Goal: Information Seeking & Learning: Find specific fact

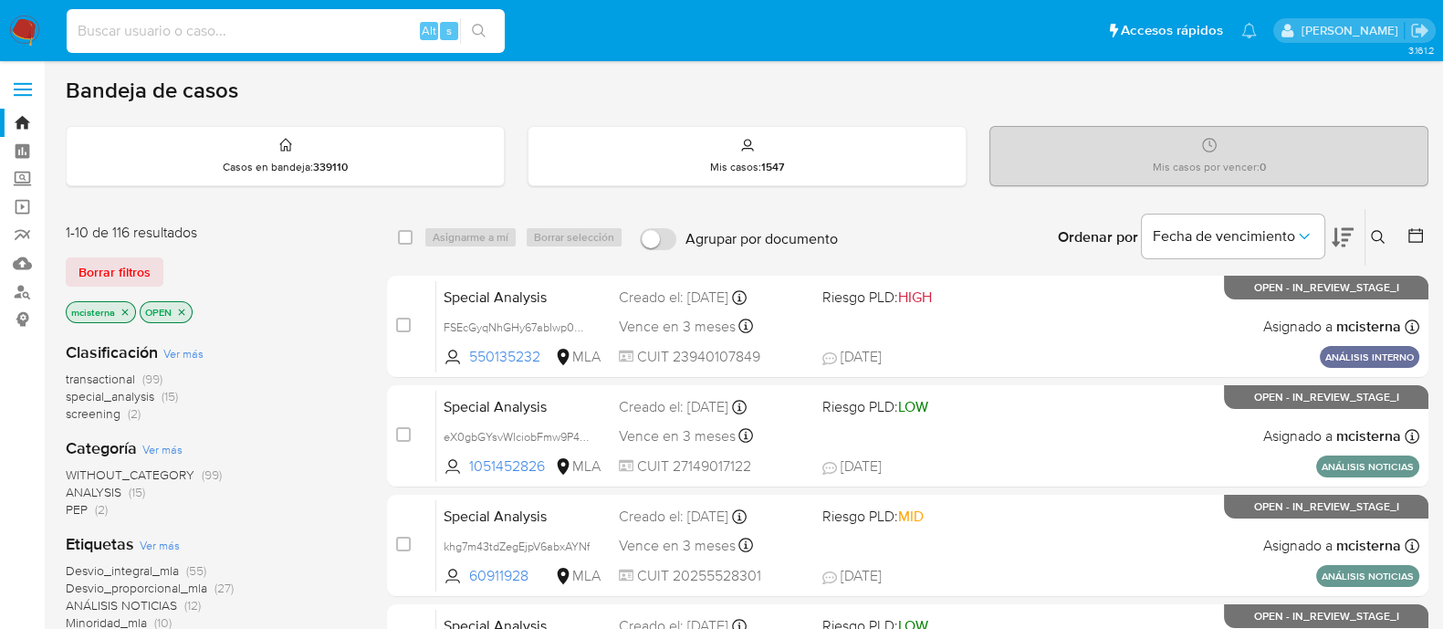
click at [382, 32] on input at bounding box center [286, 31] width 438 height 24
paste input "2sBu7xAiqqwsBZJKuTLhHBP8"
type input "2sBu7xAiqqwsBZJKuTLhHBP8"
click at [479, 28] on icon "search-icon" at bounding box center [479, 31] width 15 height 15
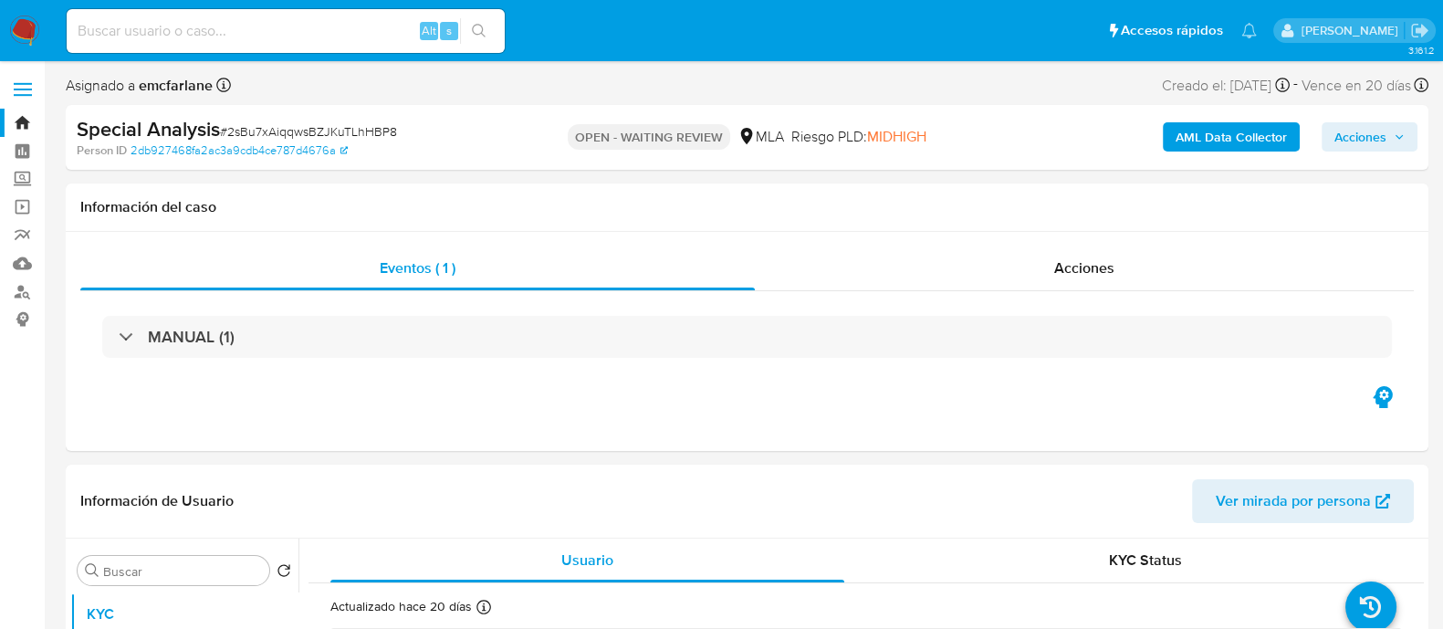
select select "10"
click at [336, 31] on input at bounding box center [286, 31] width 438 height 24
paste input "7AXh3kjWuLBaHmHg8gDxAiBT"
type input "7AXh3kjWuLBaHmHg8gDxAiBT"
click at [478, 28] on icon "search-icon" at bounding box center [479, 31] width 15 height 15
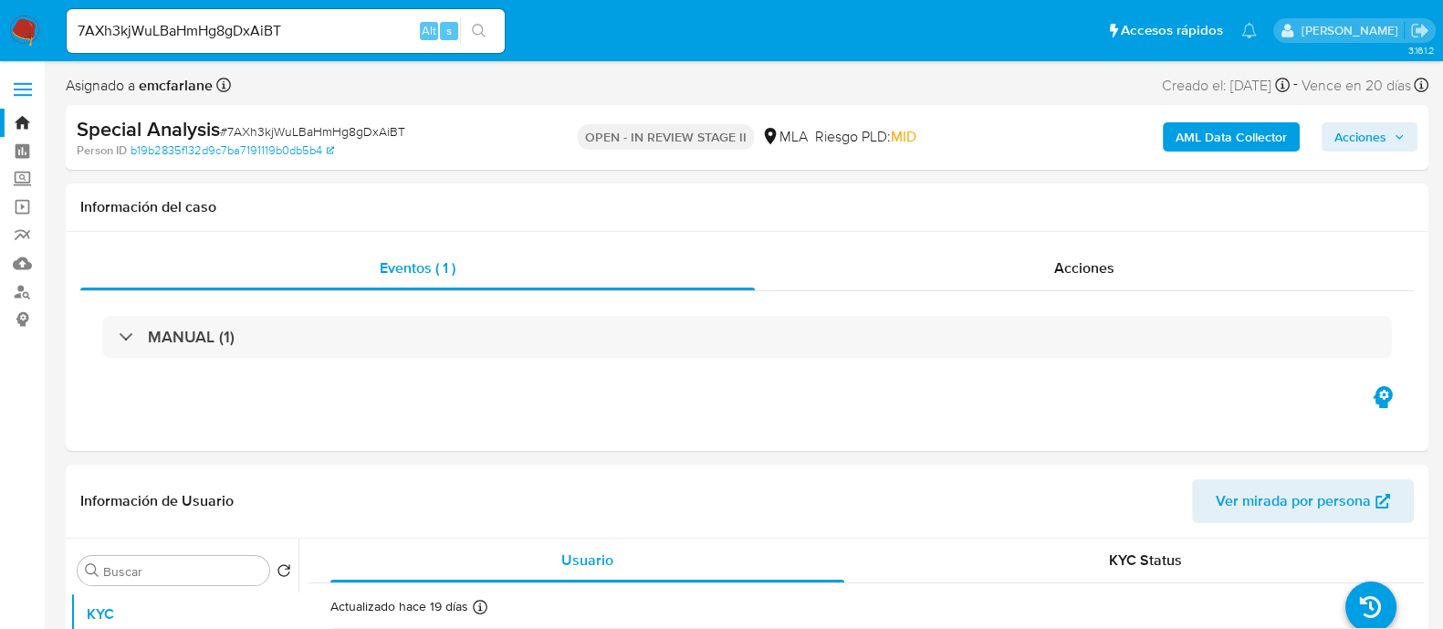
select select "10"
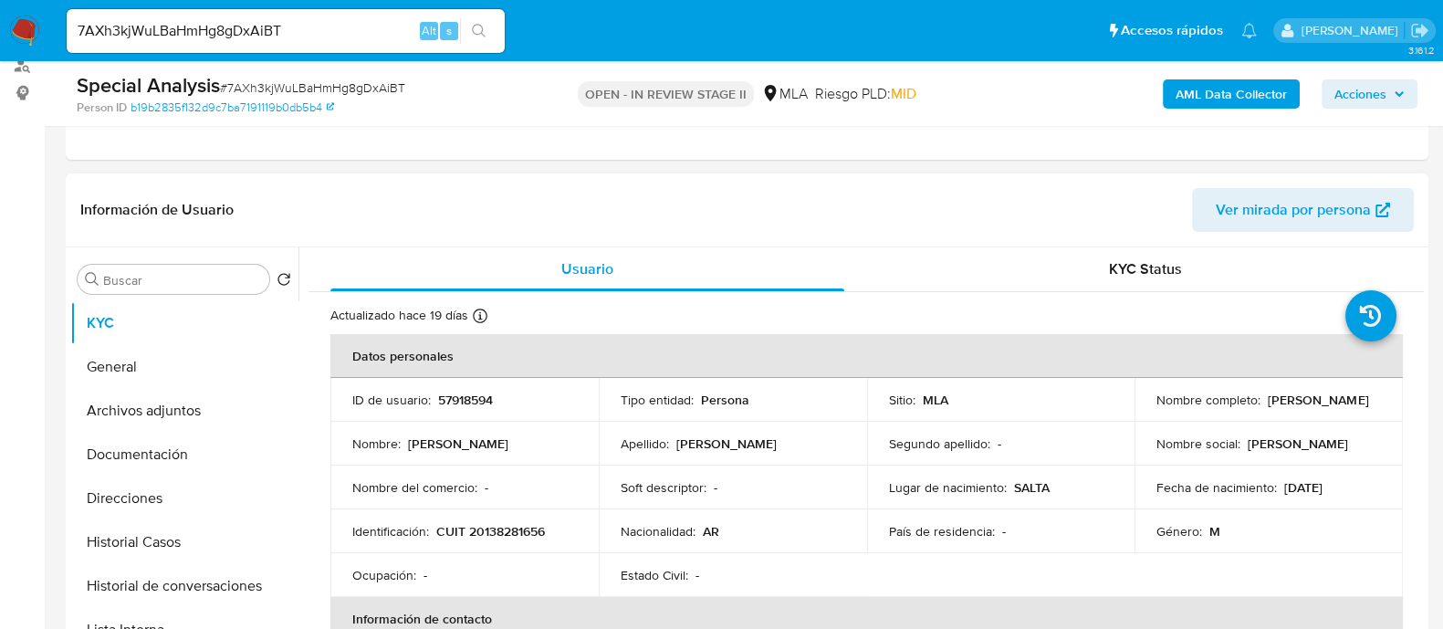
scroll to position [227, 0]
click at [196, 559] on button "Historial Casos" at bounding box center [177, 541] width 214 height 44
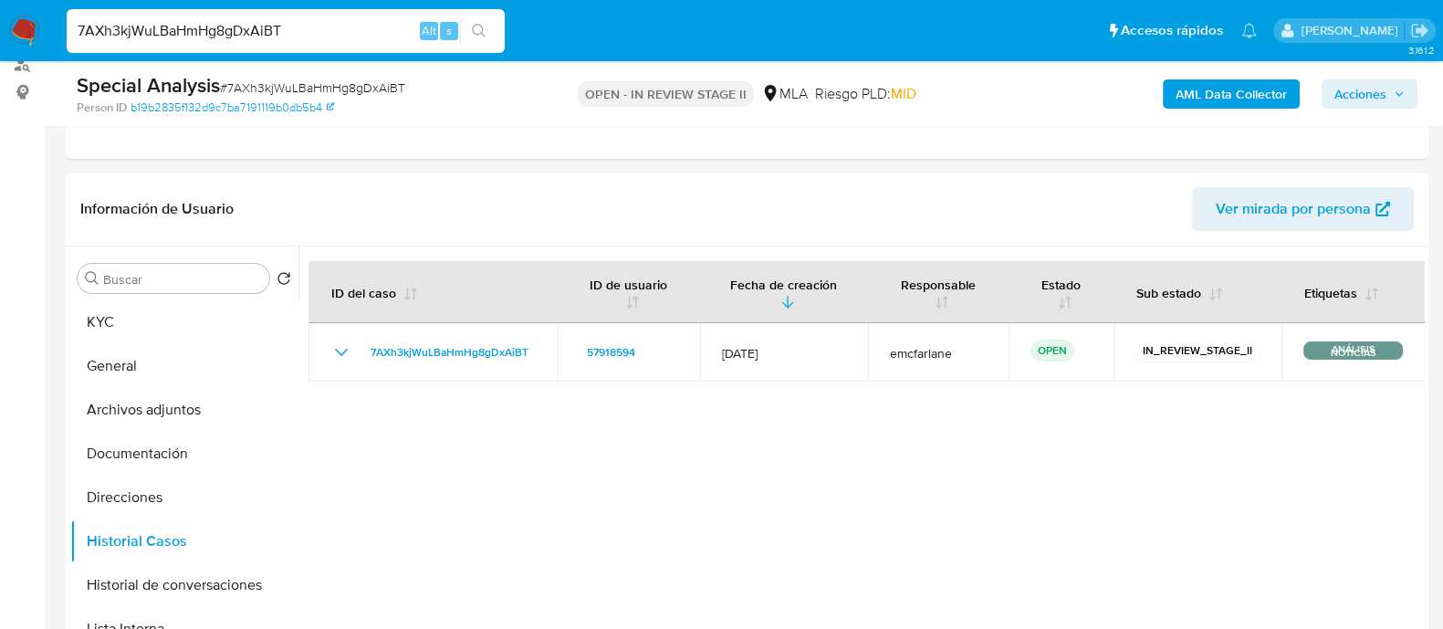
click at [333, 25] on input "7AXh3kjWuLBaHmHg8gDxAiBT" at bounding box center [286, 31] width 438 height 24
paste input "YMm7NaSPD0ZcxLUklw24AZrs"
type input "YMm7NaSPD0ZcxLUklw24AZrs"
click at [485, 27] on icon "search-icon" at bounding box center [479, 31] width 15 height 15
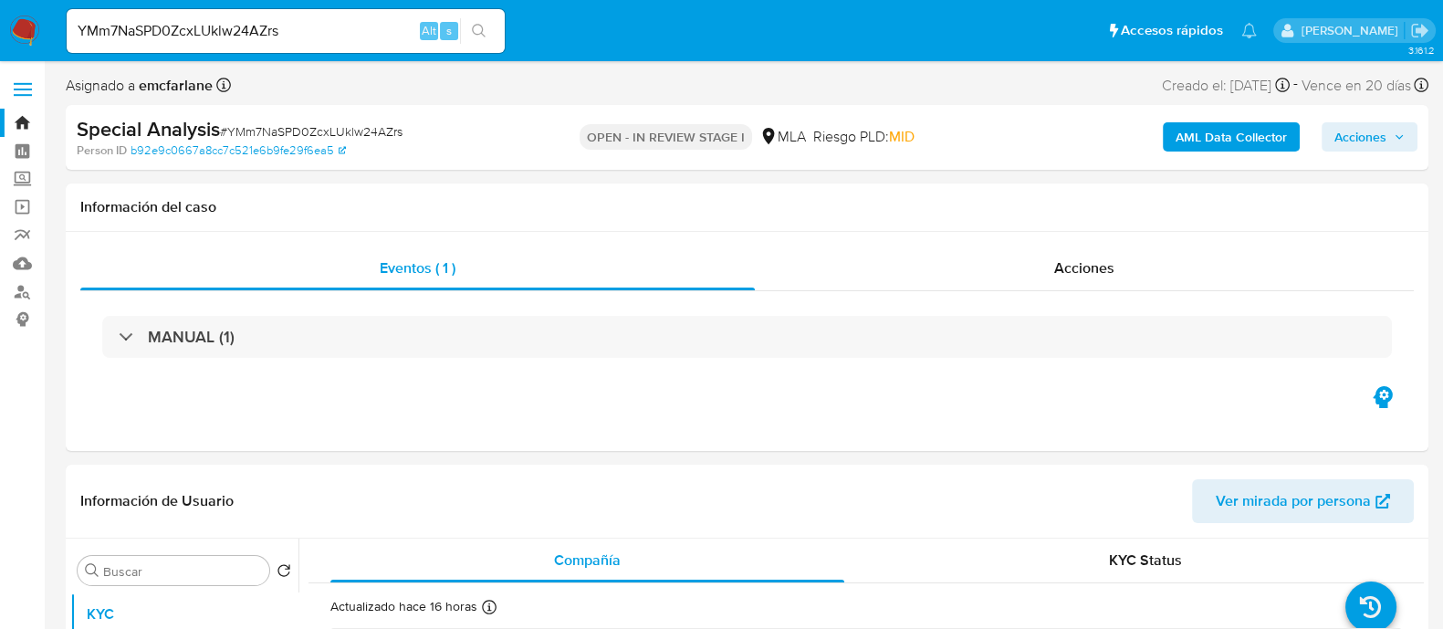
select select "10"
click at [348, 33] on input "YMm7NaSPD0ZcxLUklw24AZrs" at bounding box center [286, 31] width 438 height 24
paste input "M3YyZrZda0qkyUohGmMs2v74"
type input "M3YyZrZda0qkyUohGmMs2v74"
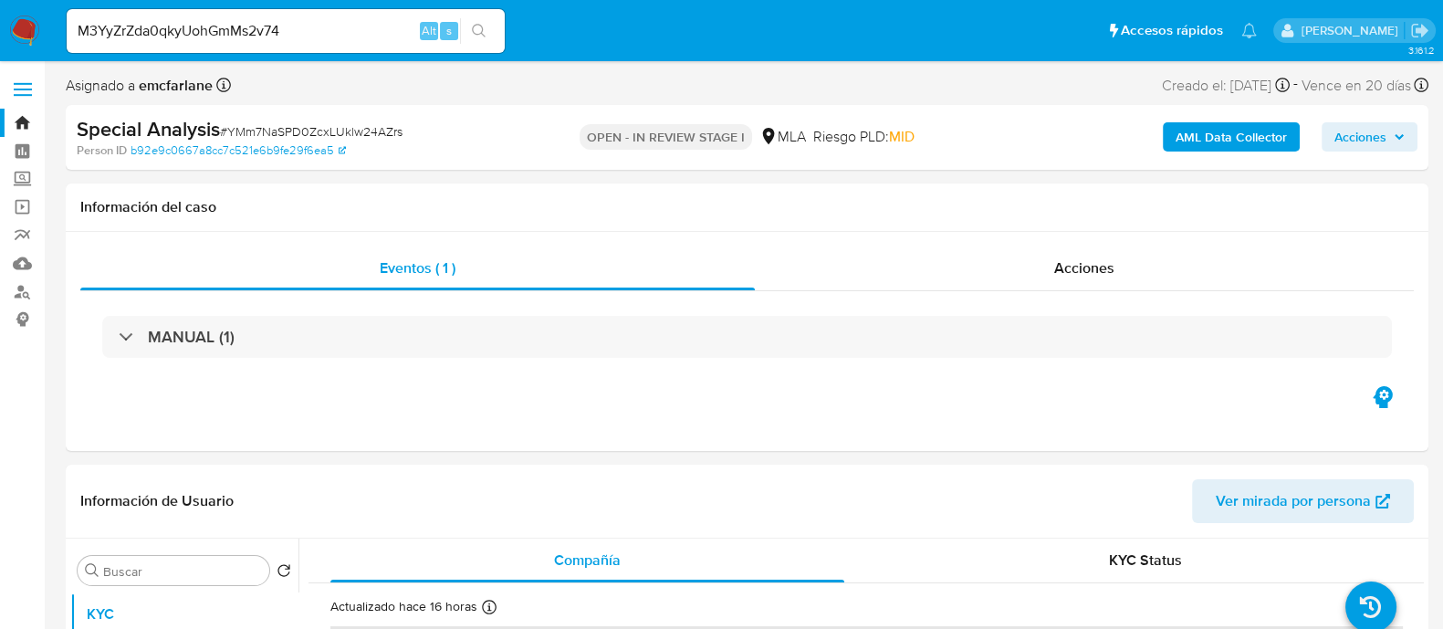
click at [484, 33] on icon "search-icon" at bounding box center [479, 31] width 15 height 15
select select "10"
click at [349, 28] on input "M3YyZrZda0qkyUohGmMs2v74" at bounding box center [286, 31] width 438 height 24
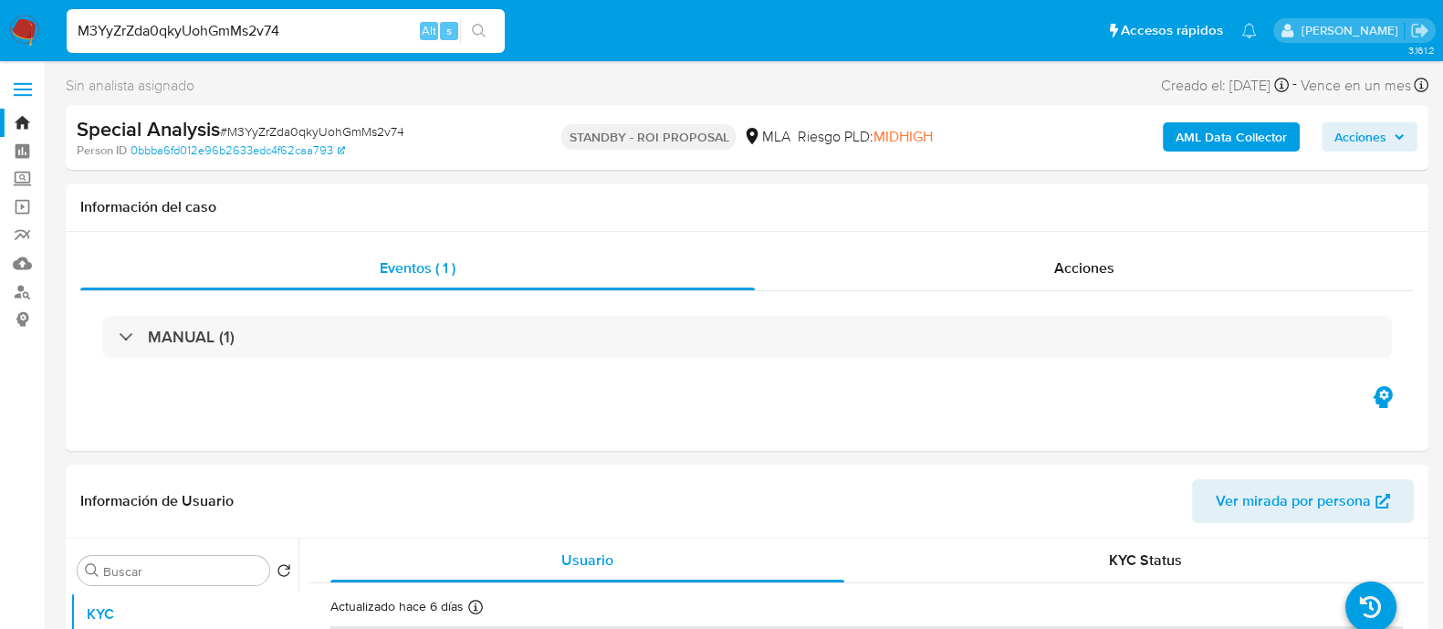
paste input "D8o6fHRZTa8KDUy0YVQnzyMH"
type input "D8o6fHRZTa8KDUy0YVQnzyMH"
click at [487, 31] on button "search-icon" at bounding box center [478, 31] width 37 height 26
select select "10"
click at [359, 30] on input "D8o6fHRZTa8KDUy0YVQnzyMH" at bounding box center [286, 31] width 438 height 24
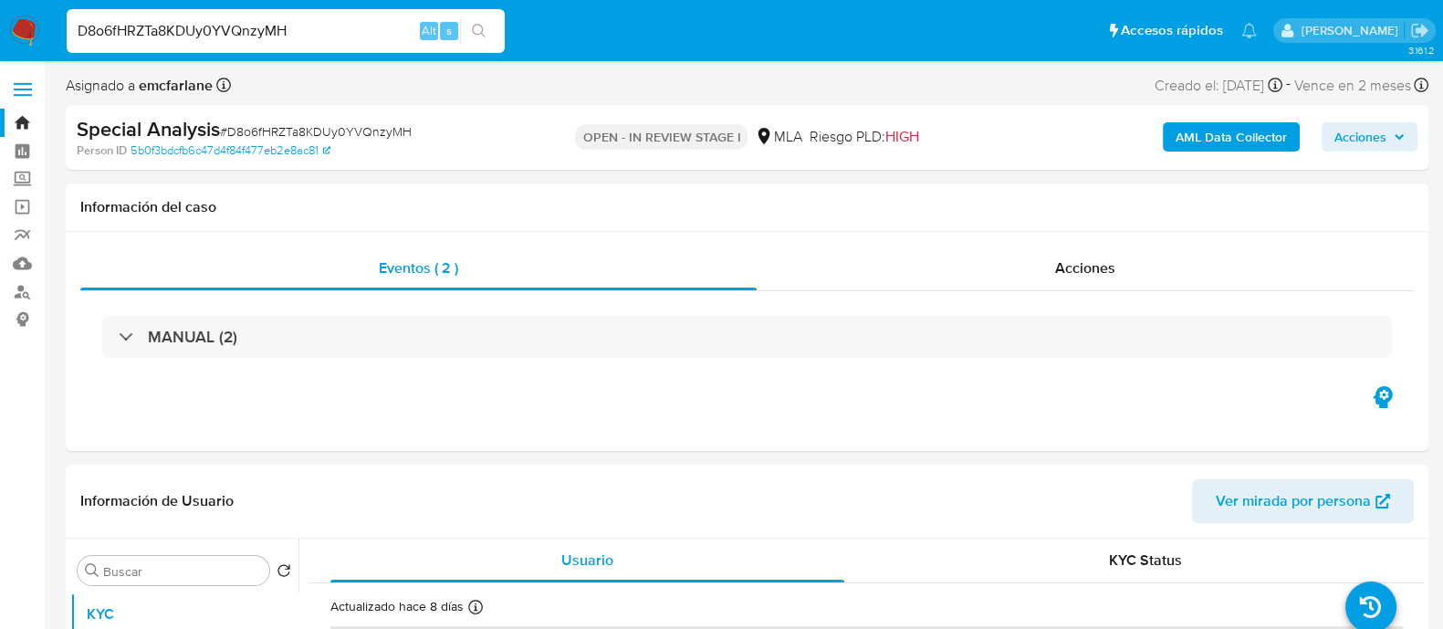
click at [359, 30] on input "D8o6fHRZTa8KDUy0YVQnzyMH" at bounding box center [286, 31] width 438 height 24
paste input "N16kgvhGPx89CLQ9lOCtninV"
click at [499, 32] on input "N16kgvhGPx89CLQ9lOCtninV" at bounding box center [286, 31] width 438 height 24
type input "N16kgvhGPx89CLQ9lOCtninV"
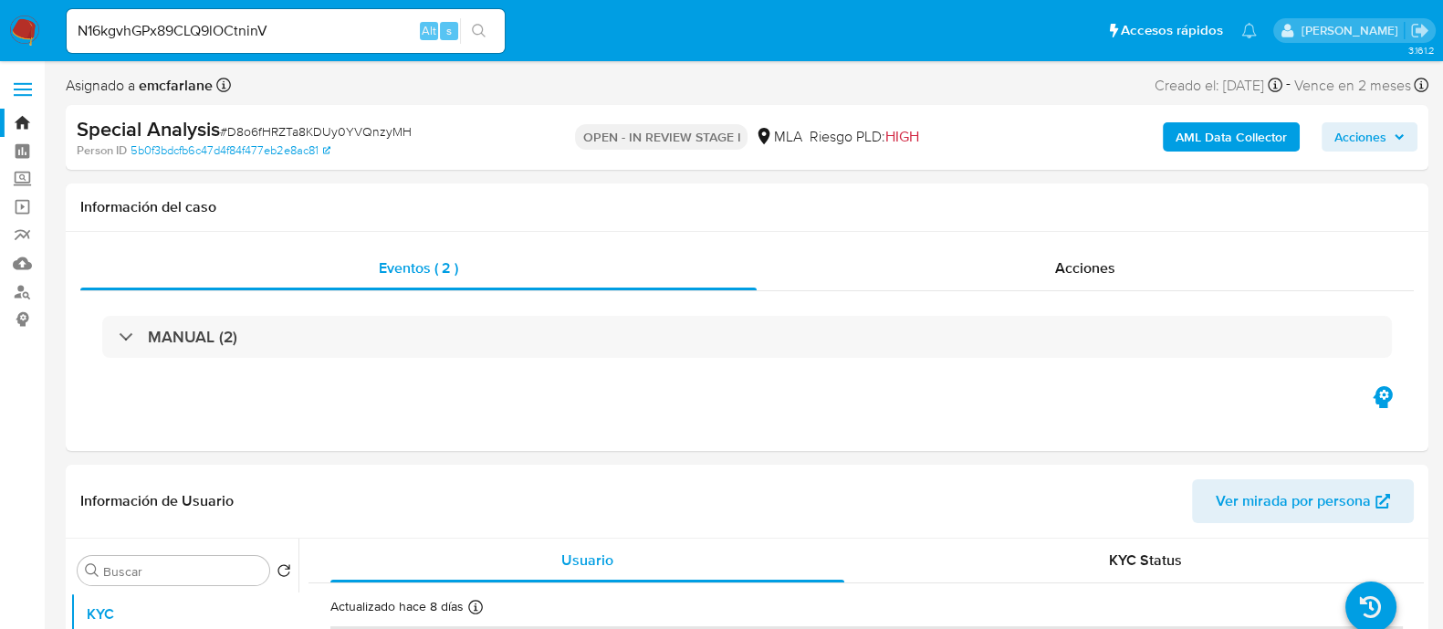
click at [498, 32] on button "search-icon" at bounding box center [478, 31] width 37 height 26
select select "10"
click at [362, 38] on input "N16kgvhGPx89CLQ9lOCtninV" at bounding box center [286, 31] width 438 height 24
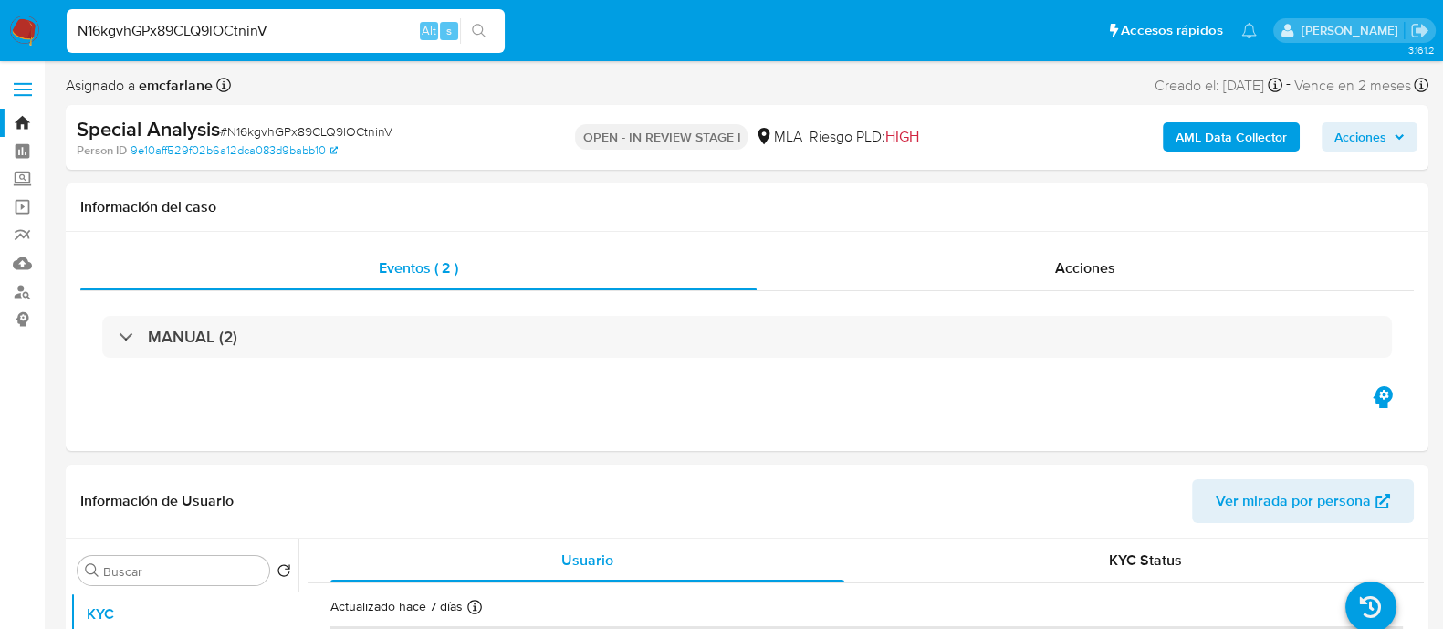
paste input "gQq423Ydjk3TzB4LWCMqTK78"
type input "gQq423Ydjk3TzB4LWCMqTK78"
click at [484, 29] on icon "search-icon" at bounding box center [479, 31] width 15 height 15
select select "10"
click at [383, 41] on input "gQq423Ydjk3TzB4LWCMqTK78" at bounding box center [286, 31] width 438 height 24
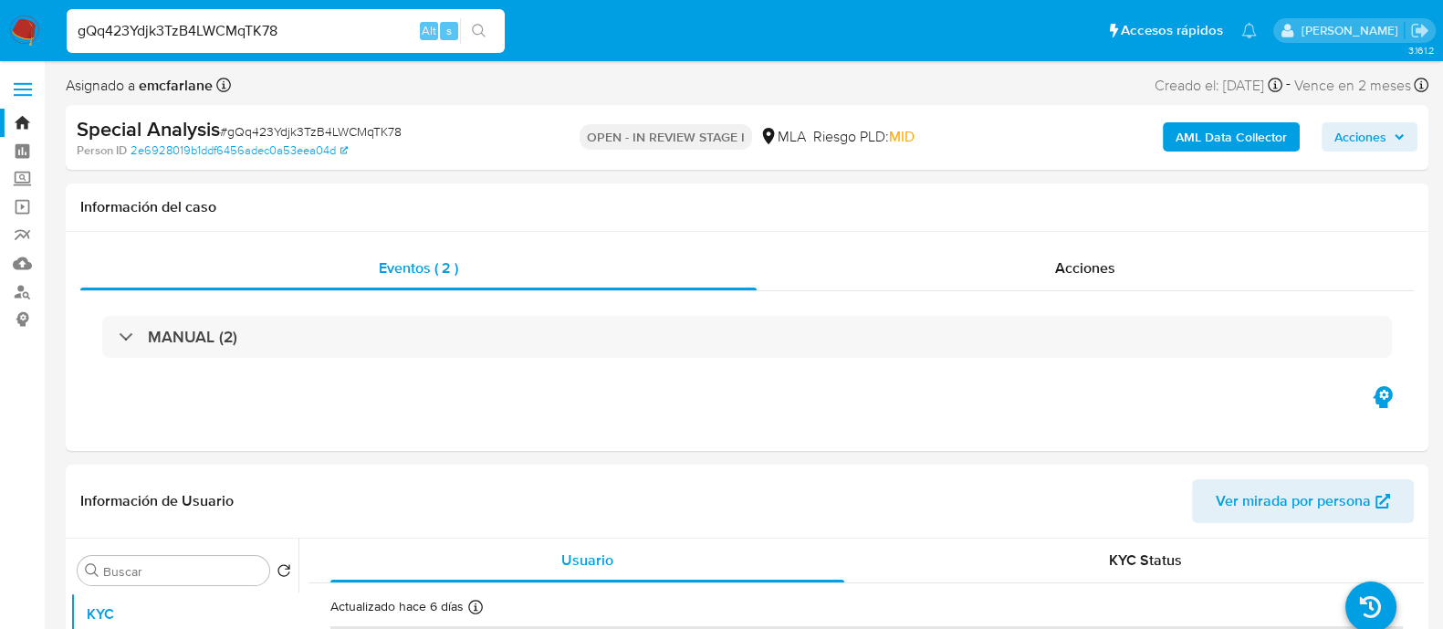
click at [383, 41] on input "gQq423Ydjk3TzB4LWCMqTK78" at bounding box center [286, 31] width 438 height 24
paste input "Vq2l2Dd0mg6HcIVQ5AIUYnH4"
type input "Vq2l2Dd0mg6HcIVQ5AIUYnH4"
click at [473, 21] on button "search-icon" at bounding box center [478, 31] width 37 height 26
select select "10"
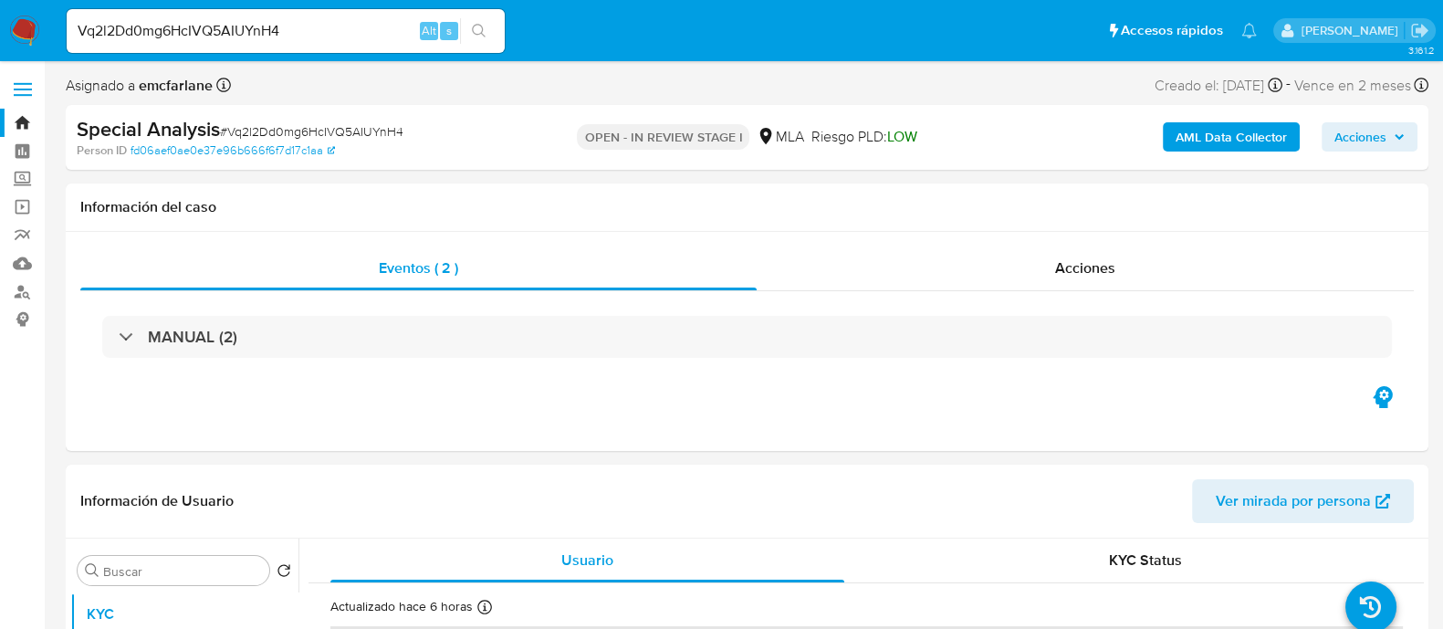
click at [321, 6] on div "Vq2l2Dd0mg6HcIVQ5AIUYnH4 Alt s" at bounding box center [286, 30] width 438 height 51
click at [307, 26] on input "Vq2l2Dd0mg6HcIVQ5AIUYnH4" at bounding box center [286, 31] width 438 height 24
paste input "lKqySAzEJtbtTOzDOD7hMiUt"
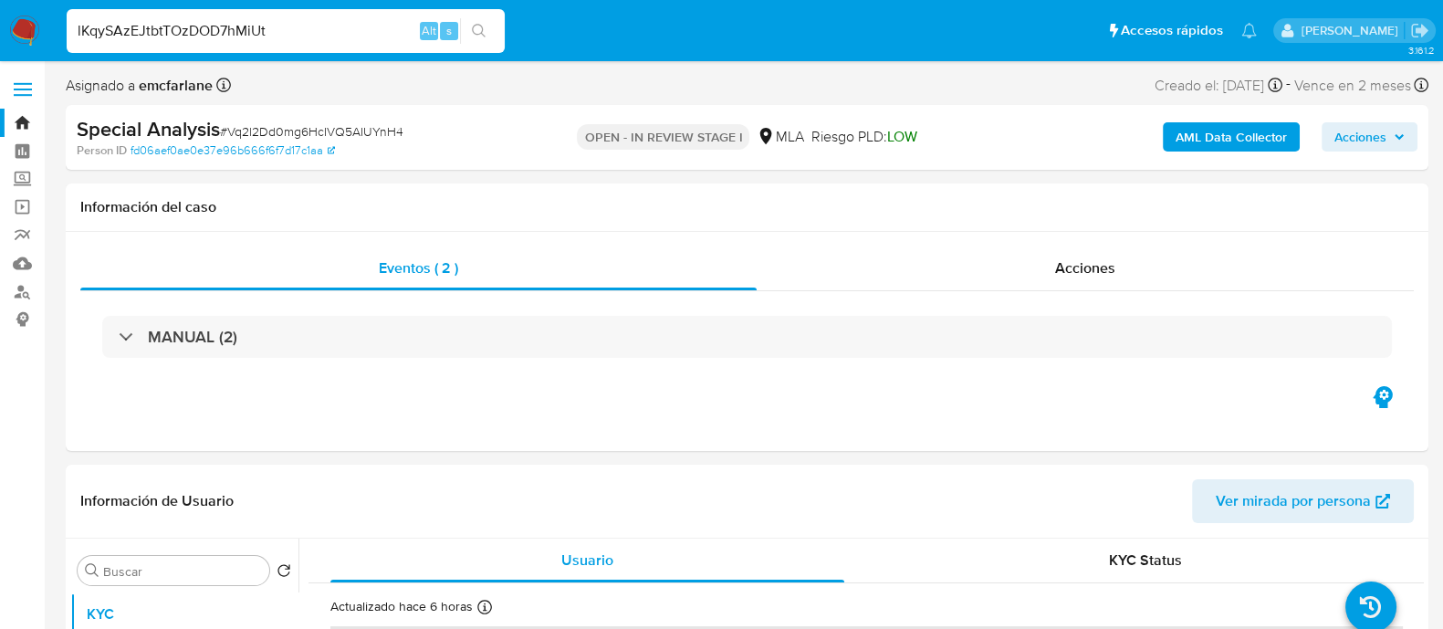
type input "lKqySAzEJtbtTOzDOD7hMiUt"
click at [475, 26] on icon "search-icon" at bounding box center [479, 31] width 15 height 15
select select "10"
click at [371, 25] on input "lKqySAzEJtbtTOzDOD7hMiUt" at bounding box center [286, 31] width 438 height 24
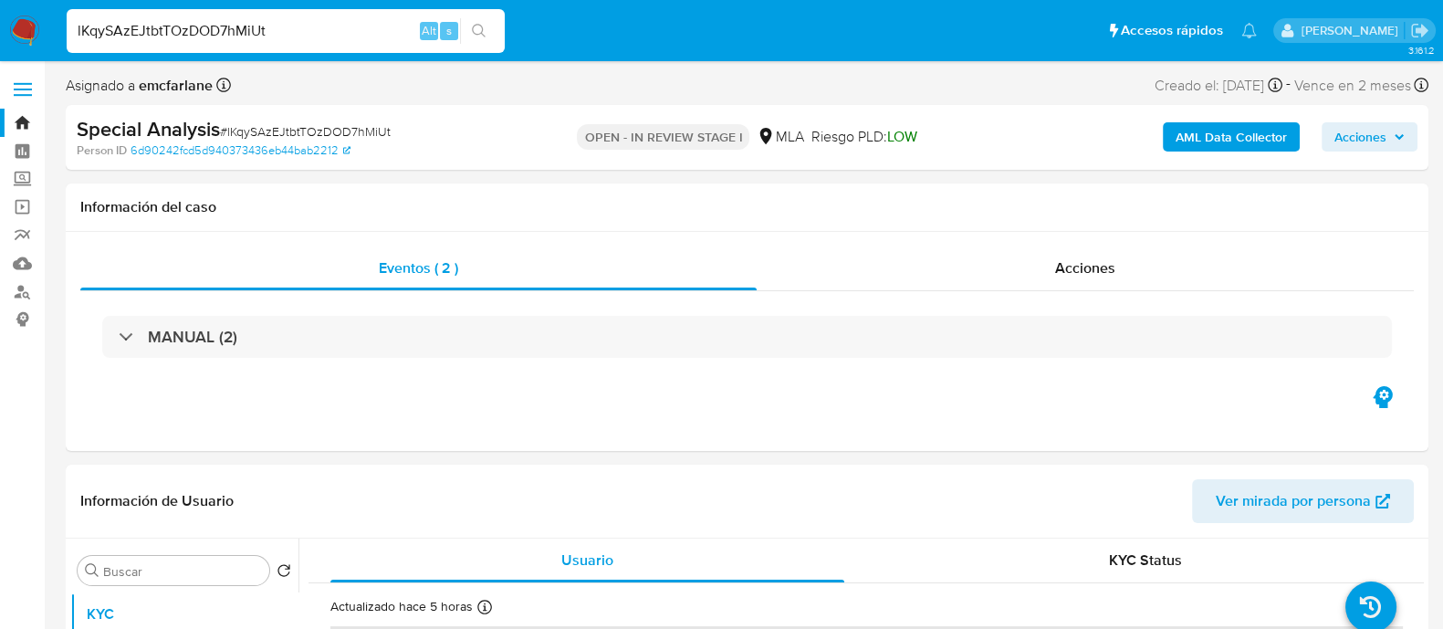
click at [371, 25] on input "lKqySAzEJtbtTOzDOD7hMiUt" at bounding box center [286, 31] width 438 height 24
paste input "BYj4mQeLQ09qaxa1ECS2K0fT"
type input "BYj4mQeLQ09qaxa1ECS2K0fT"
click at [476, 25] on icon "search-icon" at bounding box center [479, 31] width 14 height 14
select select "10"
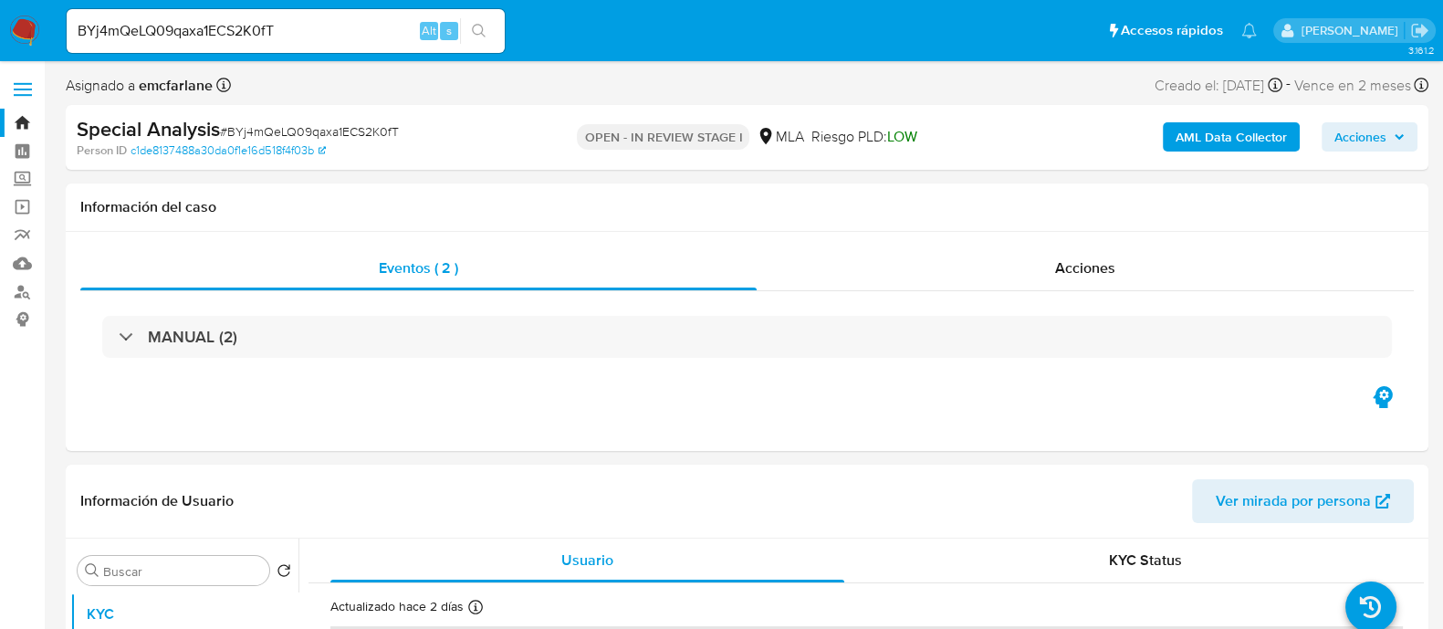
click at [381, 32] on input "BYj4mQeLQ09qaxa1ECS2K0fT" at bounding box center [286, 31] width 438 height 24
paste input "8P1zs5uzaDhnPhPY6pTxSKm2"
type input "8P1zs5uzaDhnPhPY6pTxSKm2"
click at [490, 31] on button "search-icon" at bounding box center [478, 31] width 37 height 26
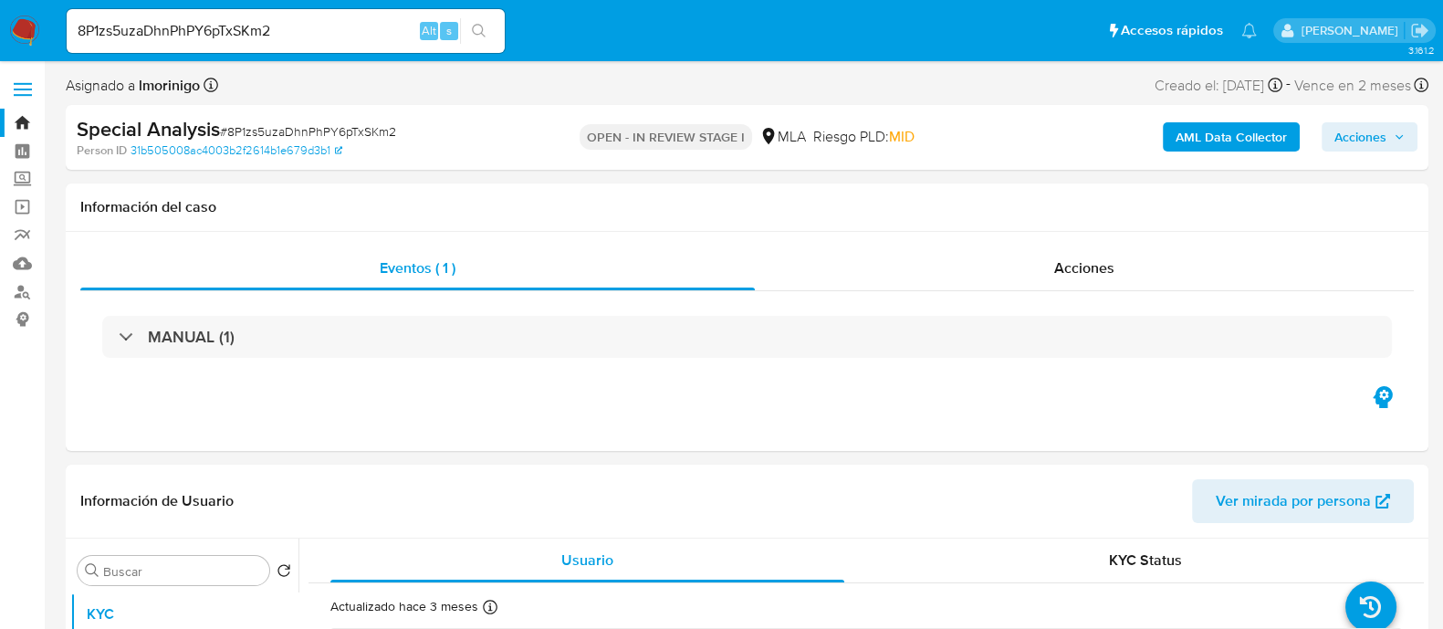
select select "10"
click at [329, 40] on input "8P1zs5uzaDhnPhPY6pTxSKm2" at bounding box center [286, 31] width 438 height 24
paste input "nslJ72XHYbeZPMz8nG1pHNVc"
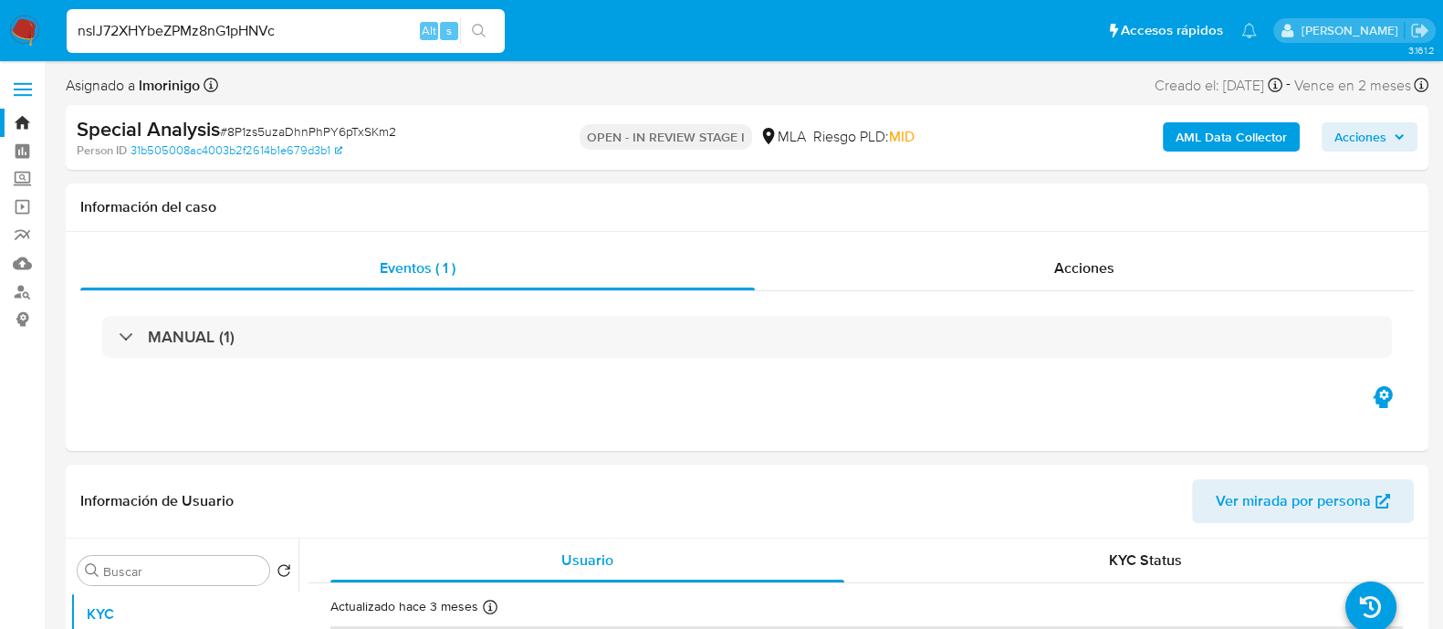
type input "nslJ72XHYbeZPMz8nG1pHNVc"
click at [488, 36] on button "search-icon" at bounding box center [478, 31] width 37 height 26
select select "10"
click at [247, 40] on input "nslJ72XHYbeZPMz8nG1pHNVc" at bounding box center [286, 31] width 438 height 24
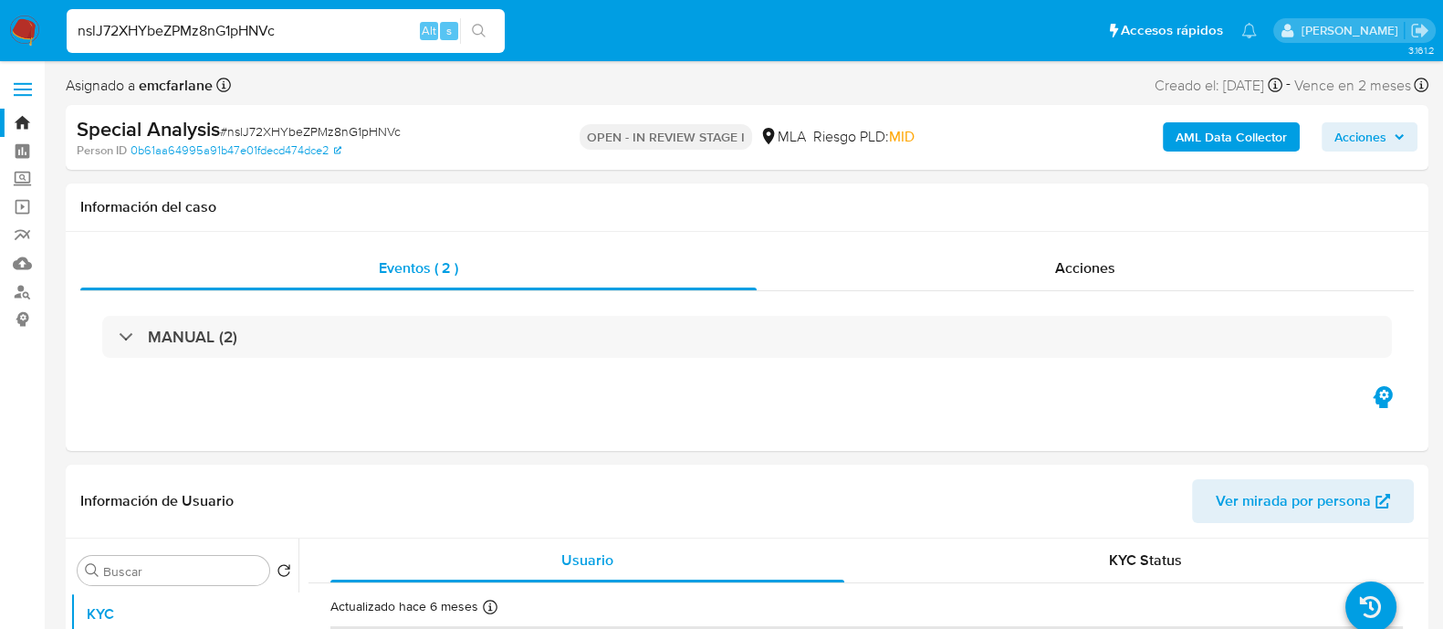
click at [247, 40] on input "nslJ72XHYbeZPMz8nG1pHNVc" at bounding box center [286, 31] width 438 height 24
paste input "9NGPZelTu6oaUTGlJccf3i2d"
type input "9NGPZelTu6oaUTGlJccf3i2d"
click at [478, 33] on icon "search-icon" at bounding box center [479, 31] width 15 height 15
select select "10"
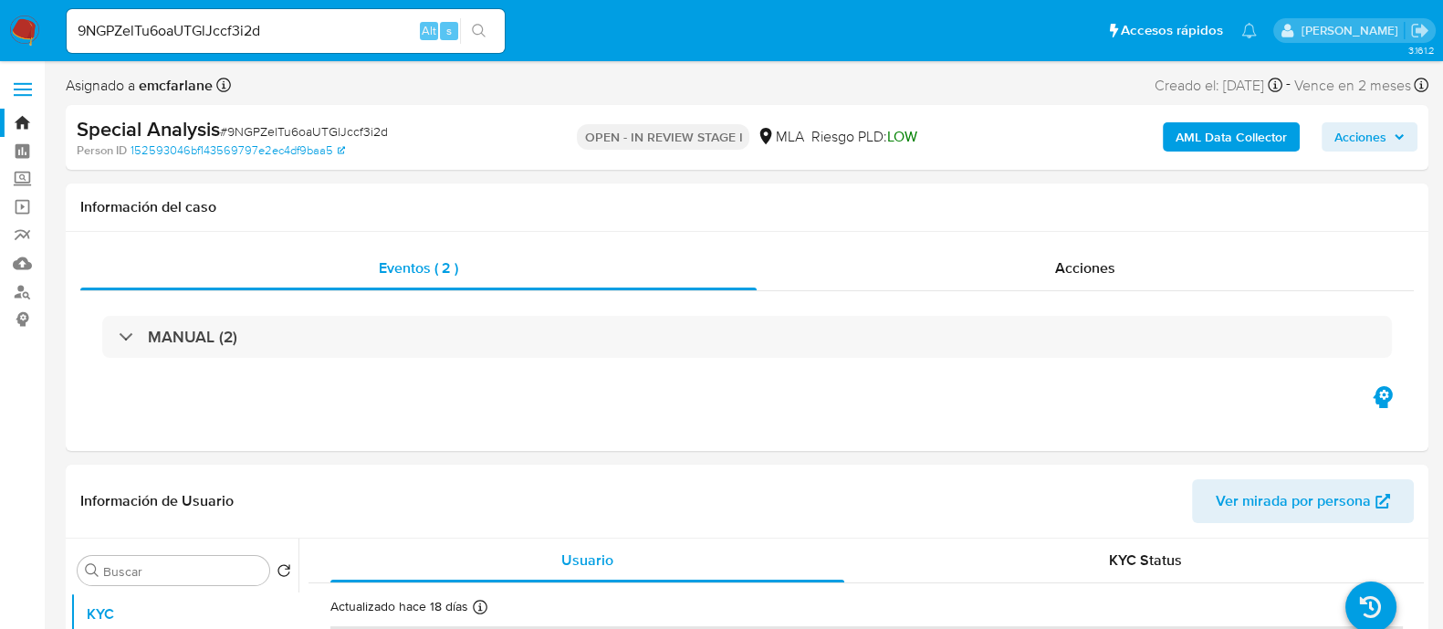
click at [270, 25] on input "9NGPZelTu6oaUTGlJccf3i2d" at bounding box center [286, 31] width 438 height 24
paste input "fxcD7Dn3dGTrneIeLMHjAHt"
type input "fxcD7Dn3dGTrneIeLMHjAHtd"
click at [488, 28] on button "search-icon" at bounding box center [478, 31] width 37 height 26
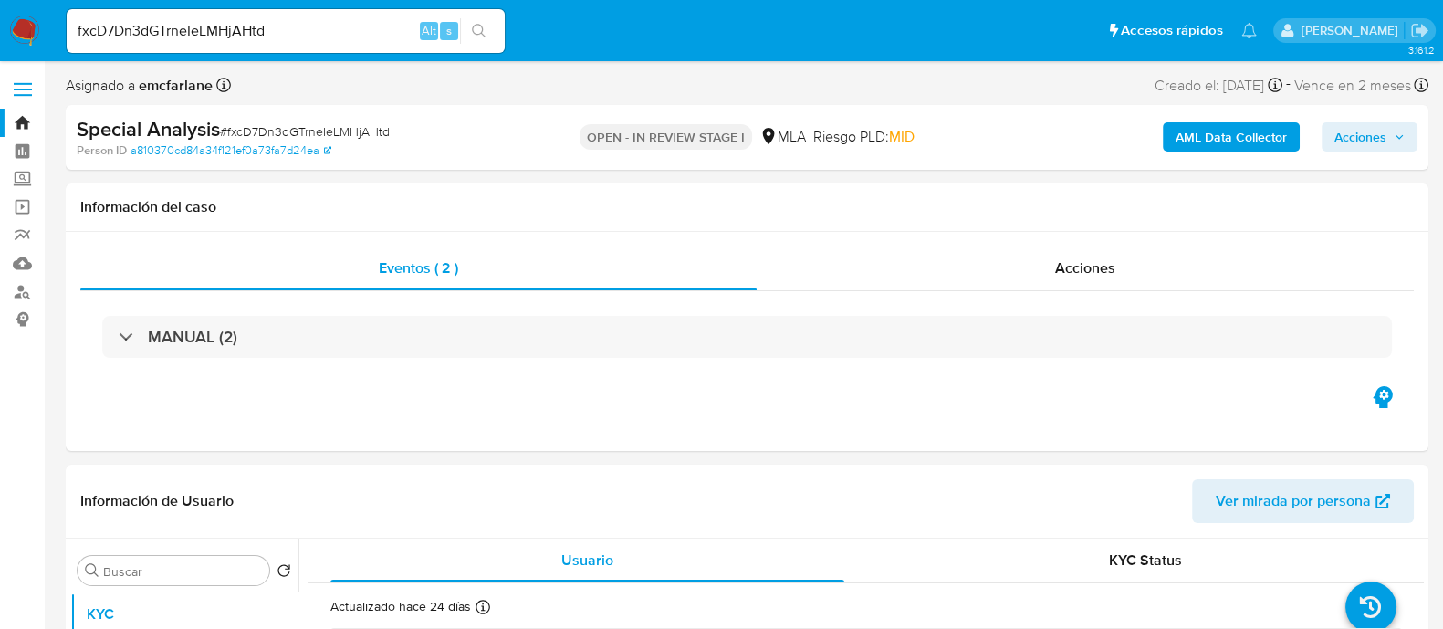
select select "10"
click at [342, 38] on input "fxcD7Dn3dGTrneIeLMHjAHtd" at bounding box center [286, 31] width 438 height 24
paste input "ZvCZUgssoSwloYELbK1fv4JX"
type input "ZvCZUgssoSwloYELbK1fv4JX"
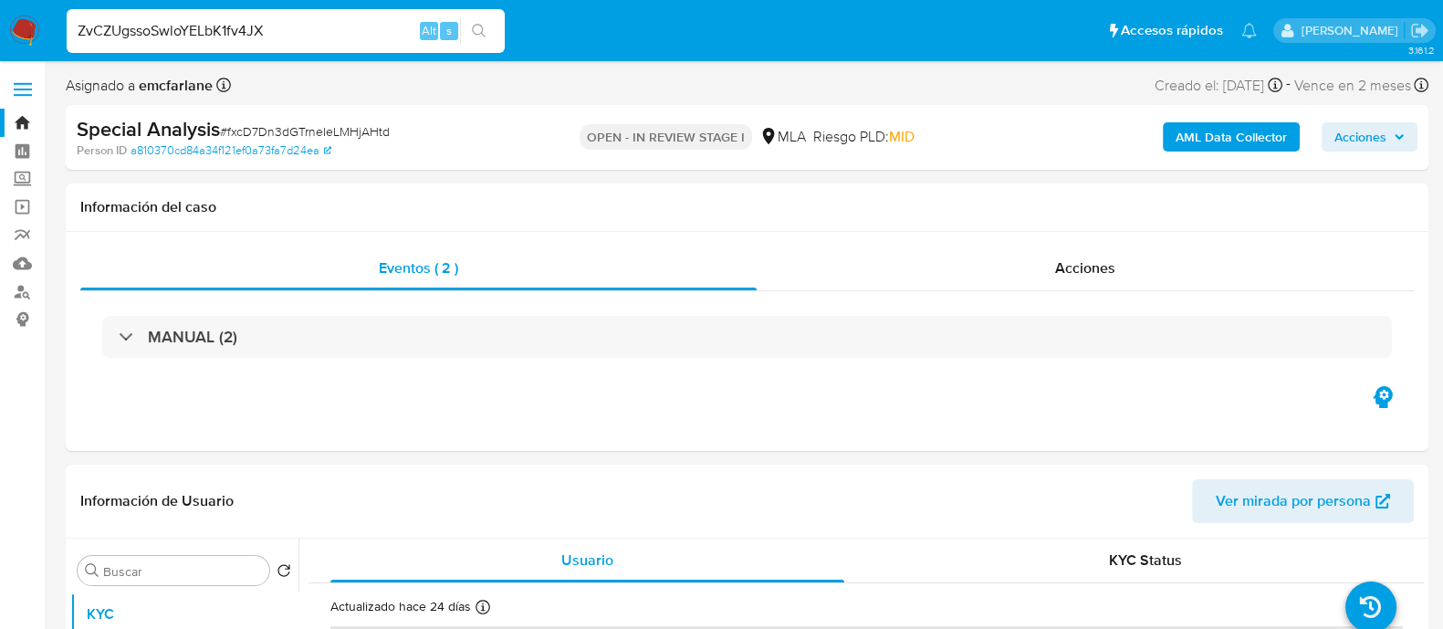
click at [478, 36] on icon "search-icon" at bounding box center [479, 31] width 15 height 15
select select "10"
click at [349, 37] on input "ZvCZUgssoSwloYELbK1fv4JX" at bounding box center [286, 31] width 438 height 24
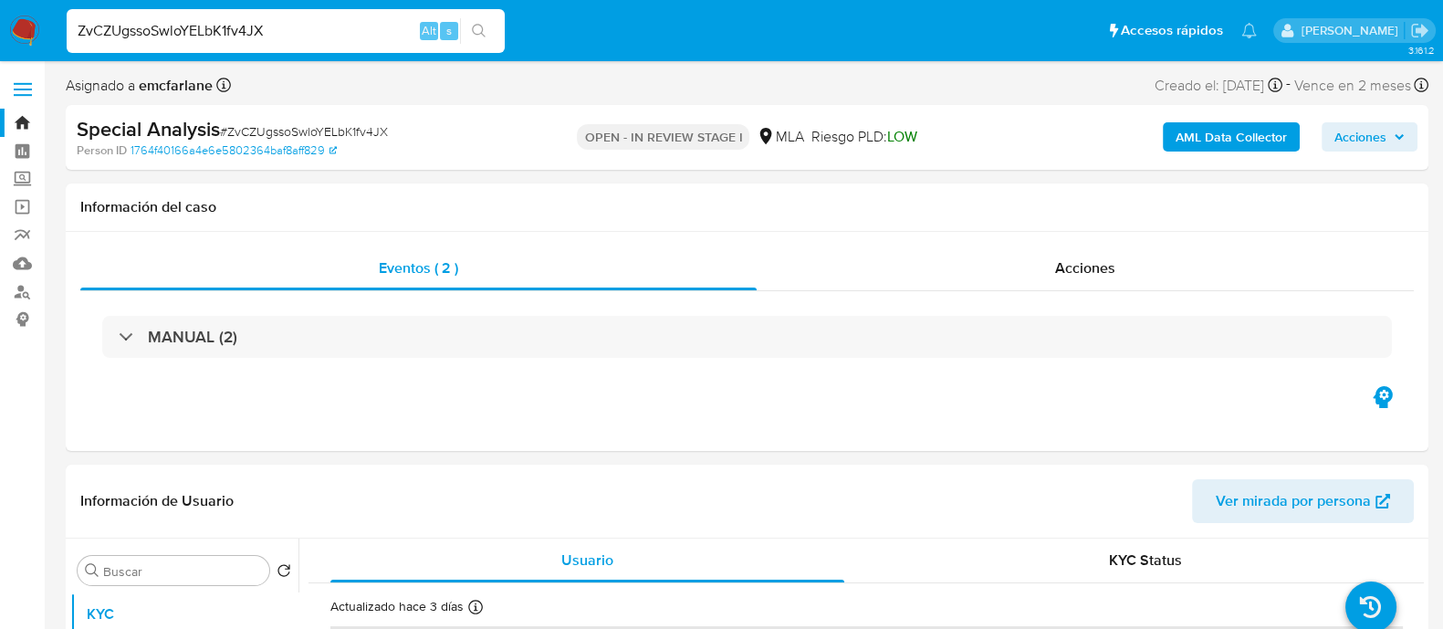
paste input "mkvlLKBmFNW3abVKYWQ5VPML"
type input "mkvlLKBmFNW3abVKYWQ5VPML"
click at [479, 33] on icon "search-icon" at bounding box center [479, 31] width 14 height 14
select select "10"
click at [298, 27] on input "mkvlLKBmFNW3abVKYWQ5VPML" at bounding box center [286, 31] width 438 height 24
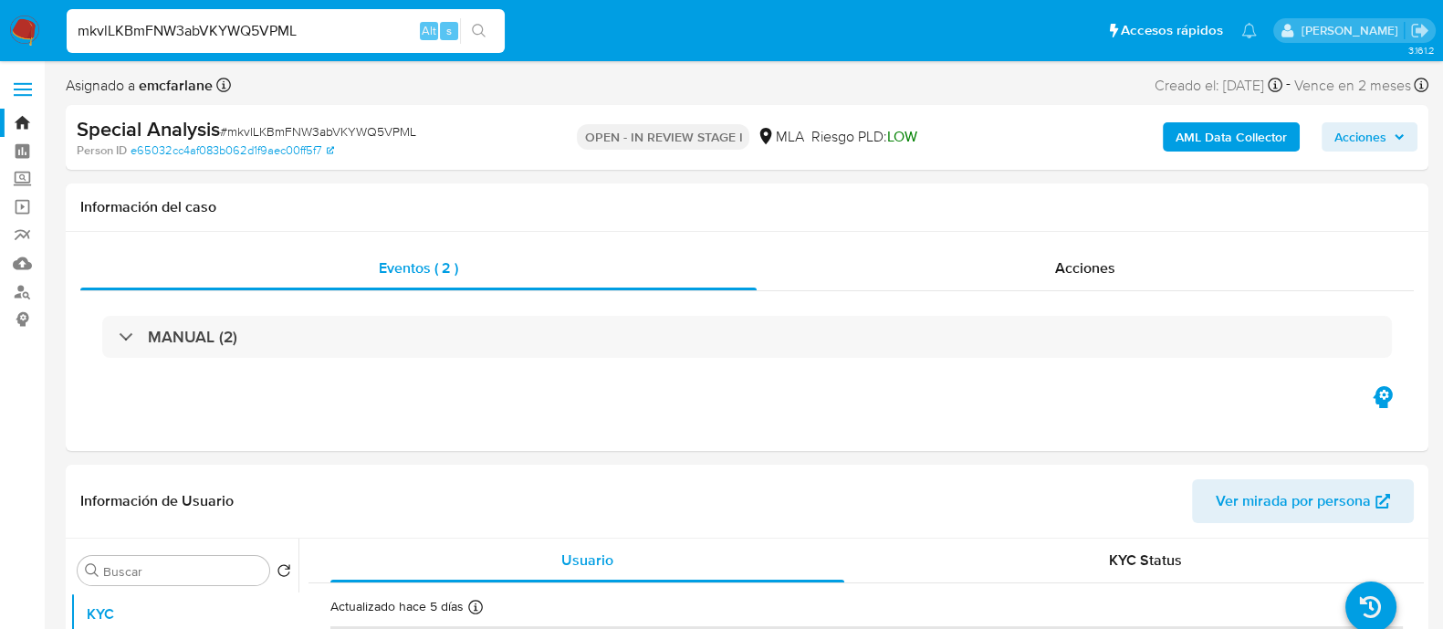
click at [298, 27] on input "mkvlLKBmFNW3abVKYWQ5VPML" at bounding box center [286, 31] width 438 height 24
paste input "i0LgV10c5XZcfkOjrGwD1iXx"
type input "i0LgV10c5XZcfkOjrGwD1iXx"
click at [467, 30] on button "search-icon" at bounding box center [478, 31] width 37 height 26
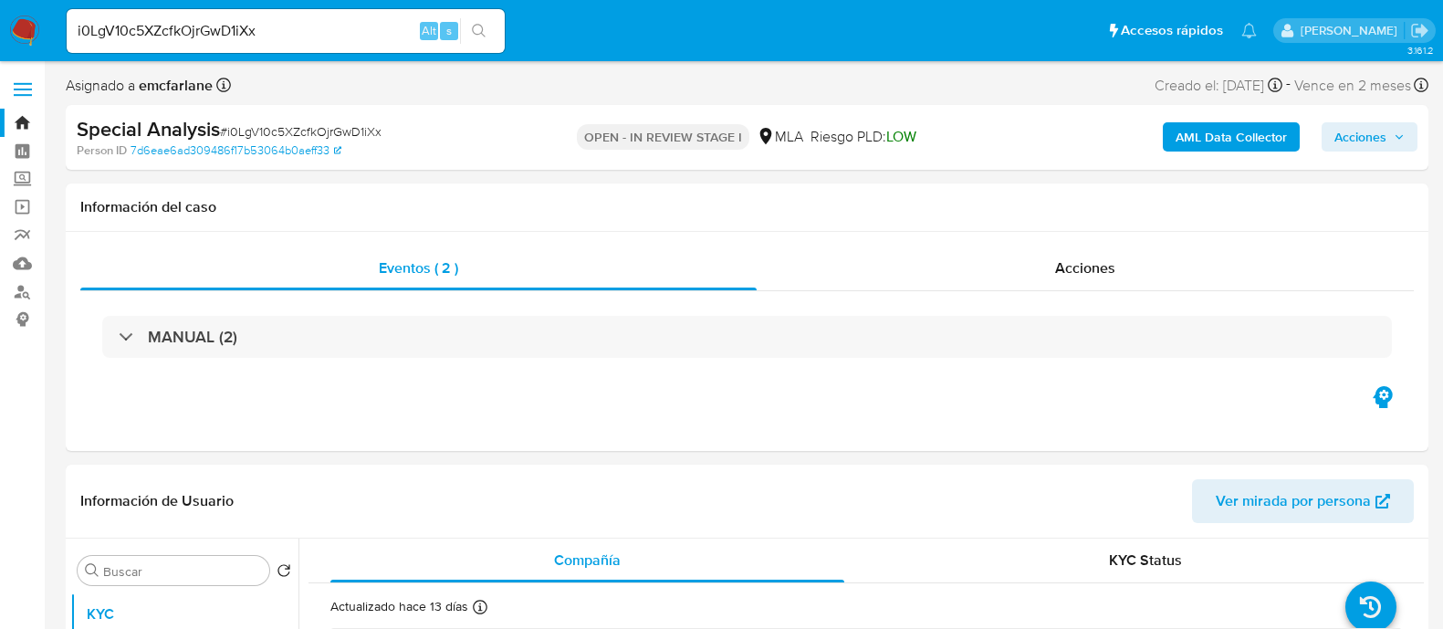
select select "10"
click at [370, 27] on input "i0LgV10c5XZcfkOjrGwD1iXx" at bounding box center [286, 31] width 438 height 24
paste input "hy9uICA839rhaBQWCFp5ED9u"
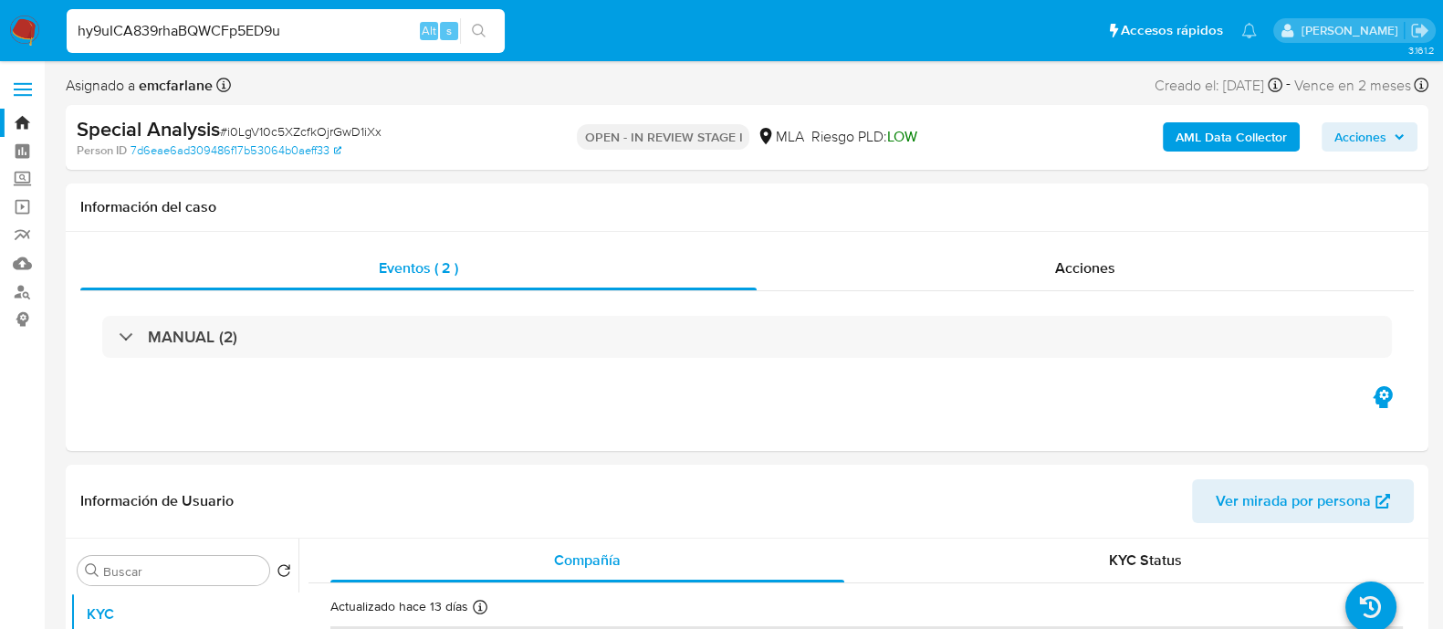
type input "hy9uICA839rhaBQWCFp5ED9u"
click at [469, 27] on button "search-icon" at bounding box center [478, 31] width 37 height 26
select select "10"
click at [251, 29] on input "hy9uICA839rhaBQWCFp5ED9u" at bounding box center [286, 31] width 438 height 24
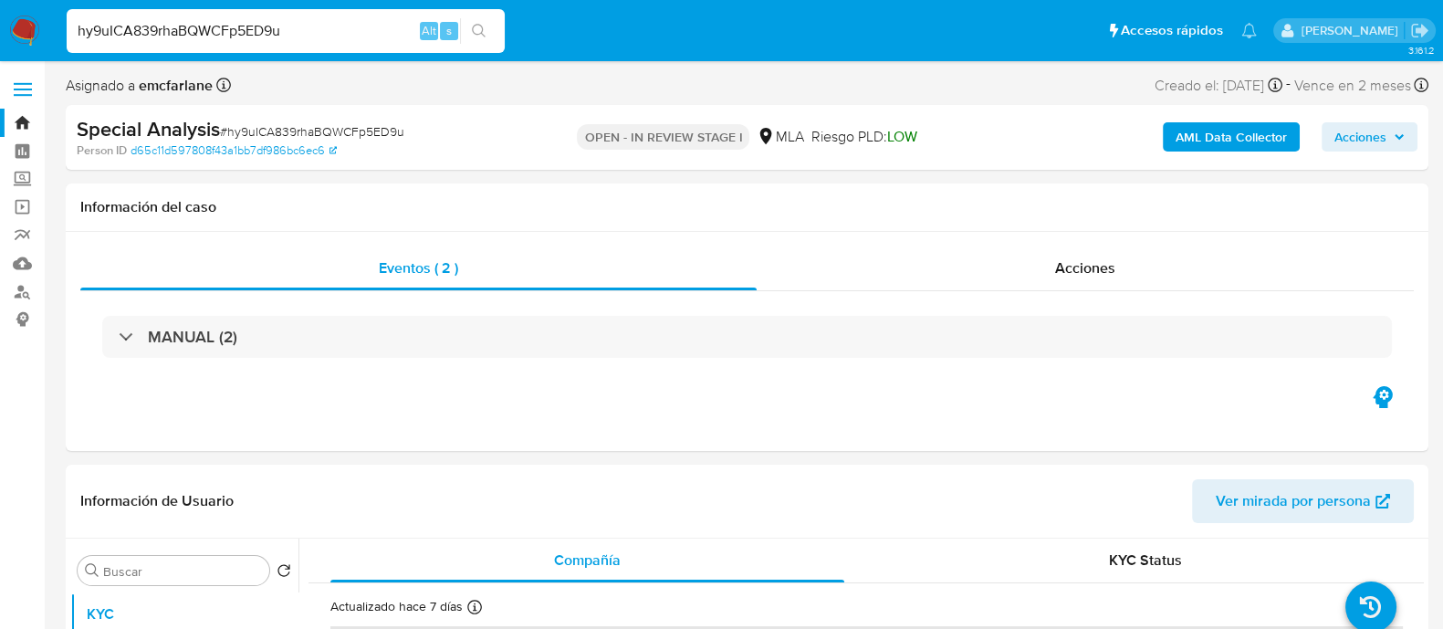
click at [251, 29] on input "hy9uICA839rhaBQWCFp5ED9u" at bounding box center [286, 31] width 438 height 24
paste input "PveetFiBR4bKnjfs6uf34OMQ"
type input "PveetFiBR4bKnjfs6uf34OMQ"
click at [466, 29] on button "search-icon" at bounding box center [478, 31] width 37 height 26
select select "10"
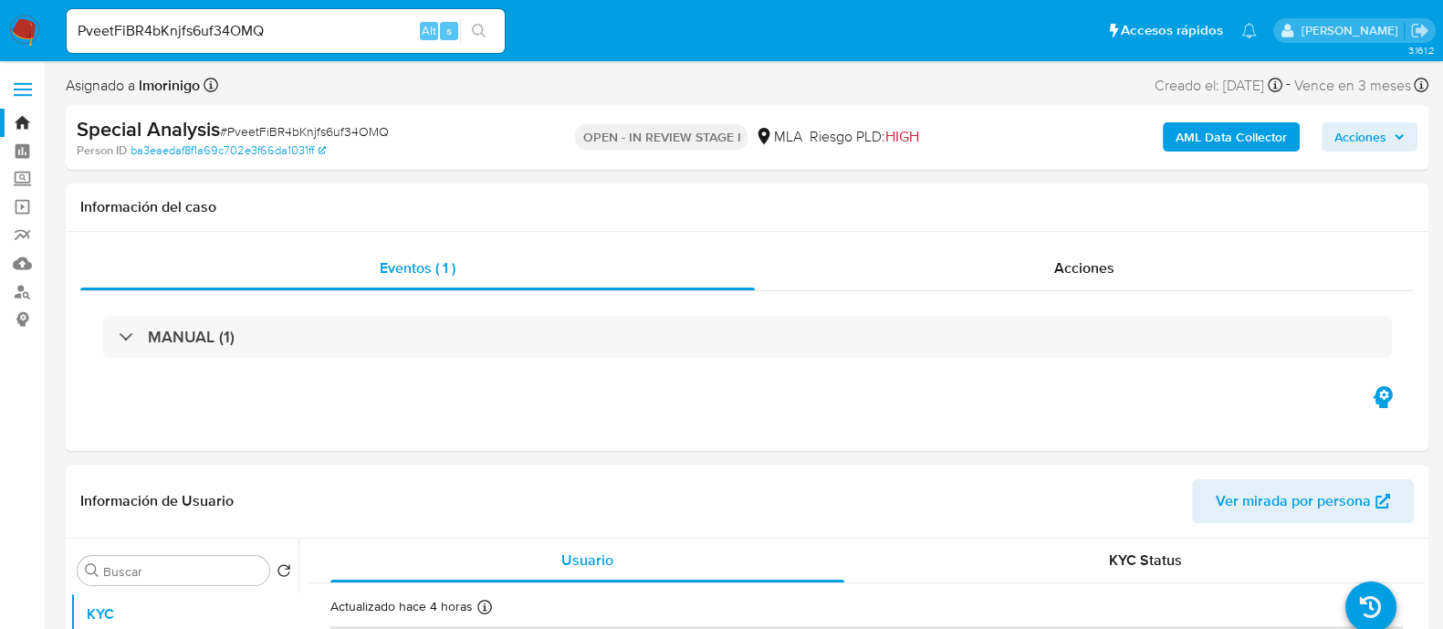
click at [396, 24] on input "PveetFiBR4bKnjfs6uf34OMQ" at bounding box center [286, 31] width 438 height 24
paste input "2xBHuLvO4jM104InBYX4cnaO"
type input "2xBHuLvO4jM104InBYX4cnaO"
click at [468, 24] on button "search-icon" at bounding box center [478, 31] width 37 height 26
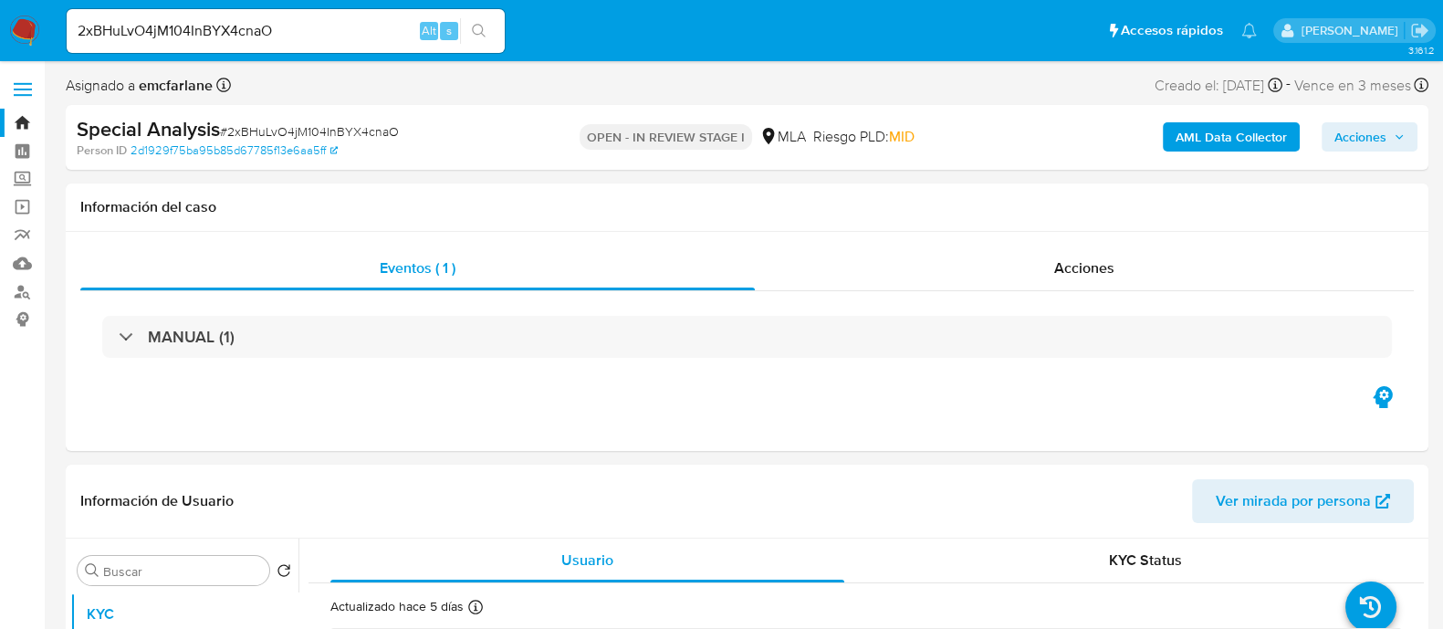
select select "10"
click at [315, 43] on div "2xBHuLvO4jM104InBYX4cnaO Alt s" at bounding box center [286, 31] width 438 height 44
click at [316, 36] on input "2xBHuLvO4jM104InBYX4cnaO" at bounding box center [286, 31] width 438 height 24
paste input "akubFLpMrvg2jiXgET3RYH5u"
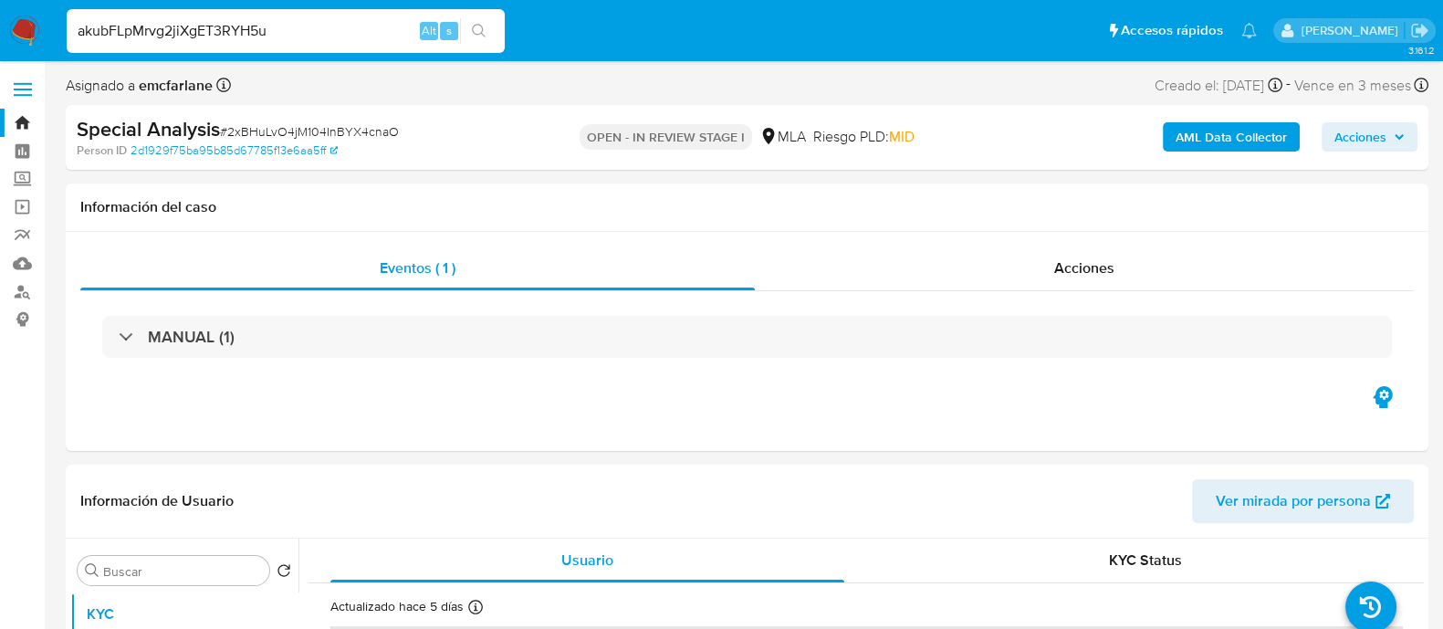
type input "akubFLpMrvg2jiXgET3RYH5u"
click at [479, 28] on icon "search-icon" at bounding box center [479, 31] width 15 height 15
select select "10"
click at [270, 31] on input "akubFLpMrvg2jiXgET3RYH5u" at bounding box center [286, 31] width 438 height 24
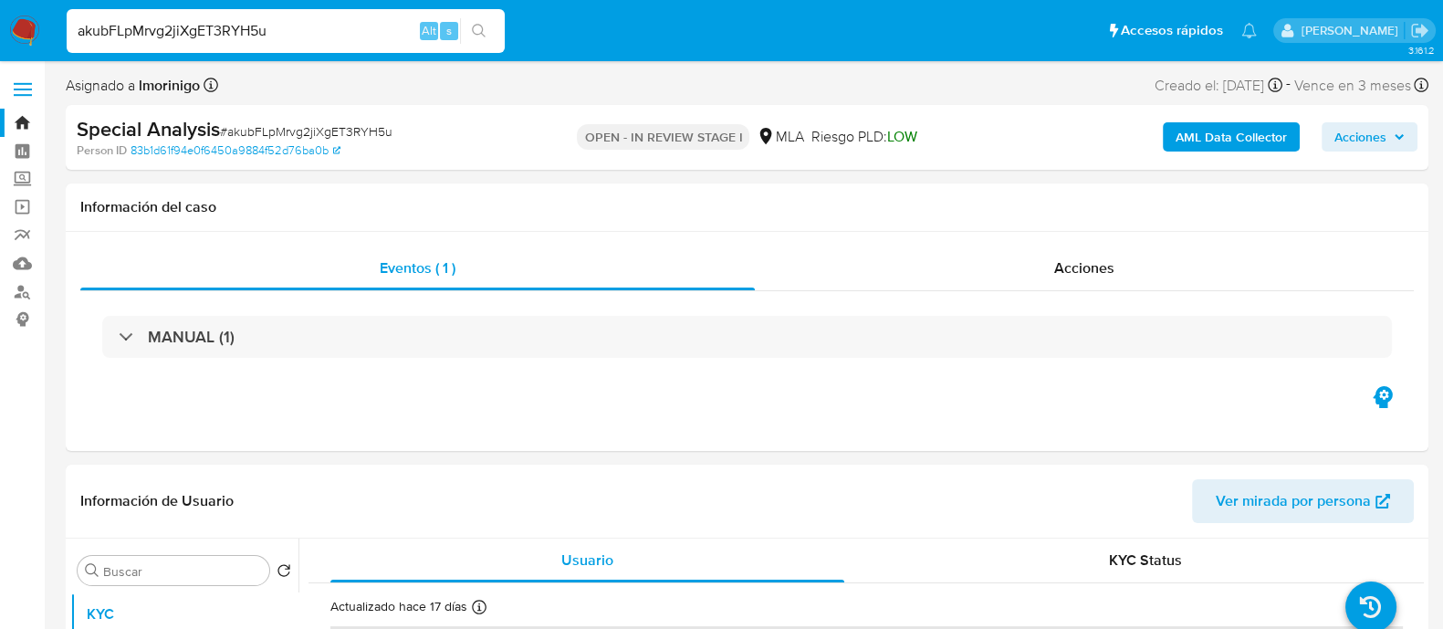
click at [270, 31] on input "akubFLpMrvg2jiXgET3RYH5u" at bounding box center [286, 31] width 438 height 24
paste input "hpgI9TYr4ZlcCNRvSmiOStYv"
type input "hpgI9TYr4ZlcCNRvSmiOStYv"
click at [484, 26] on icon "search-icon" at bounding box center [479, 31] width 15 height 15
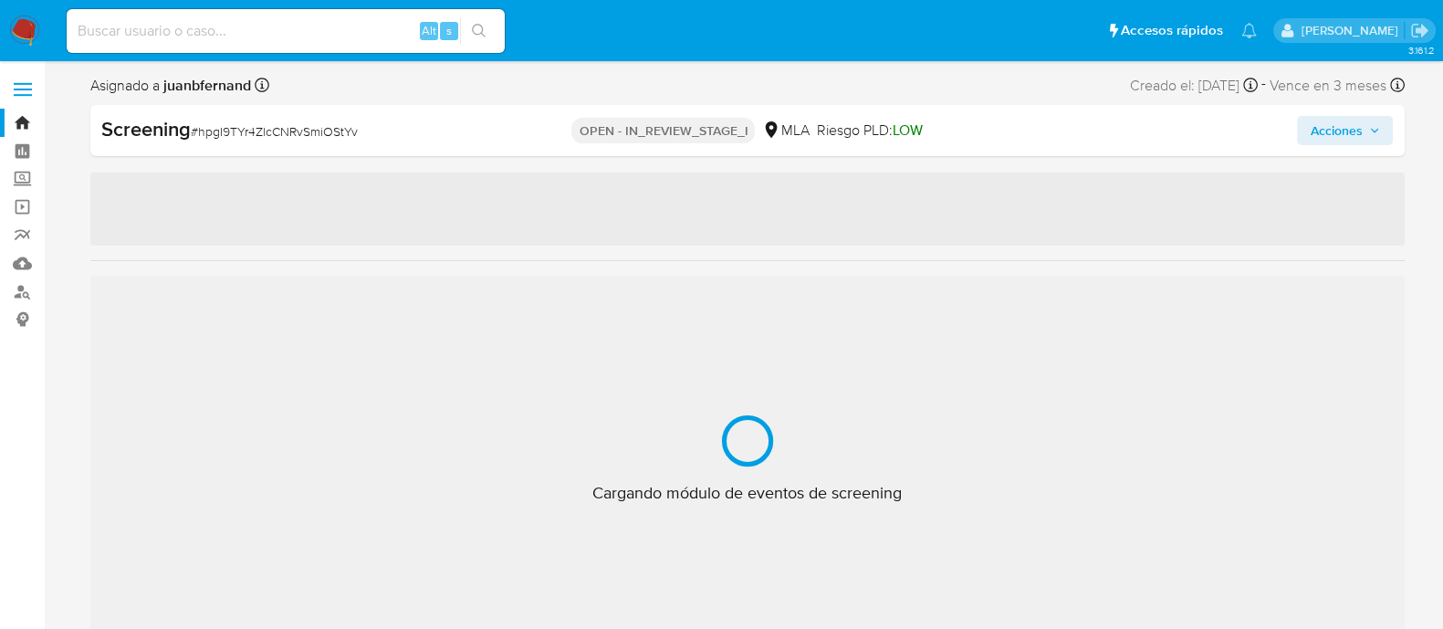
select select "10"
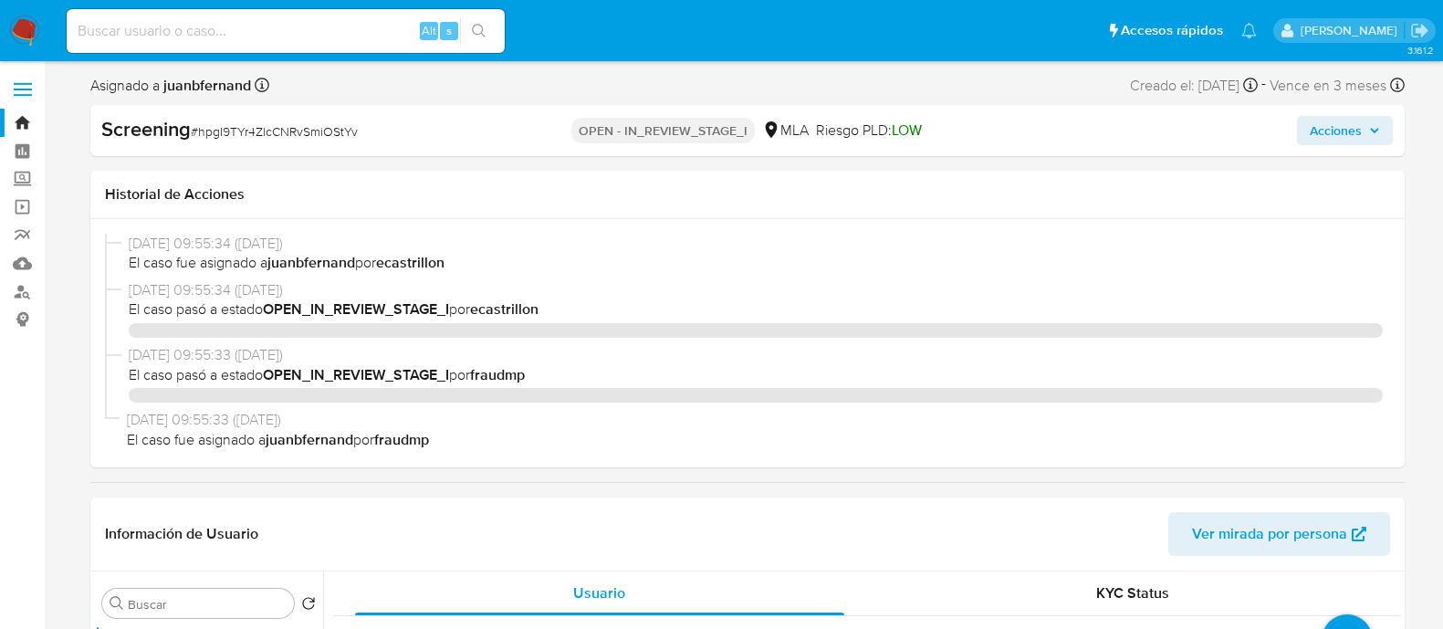
select select "10"
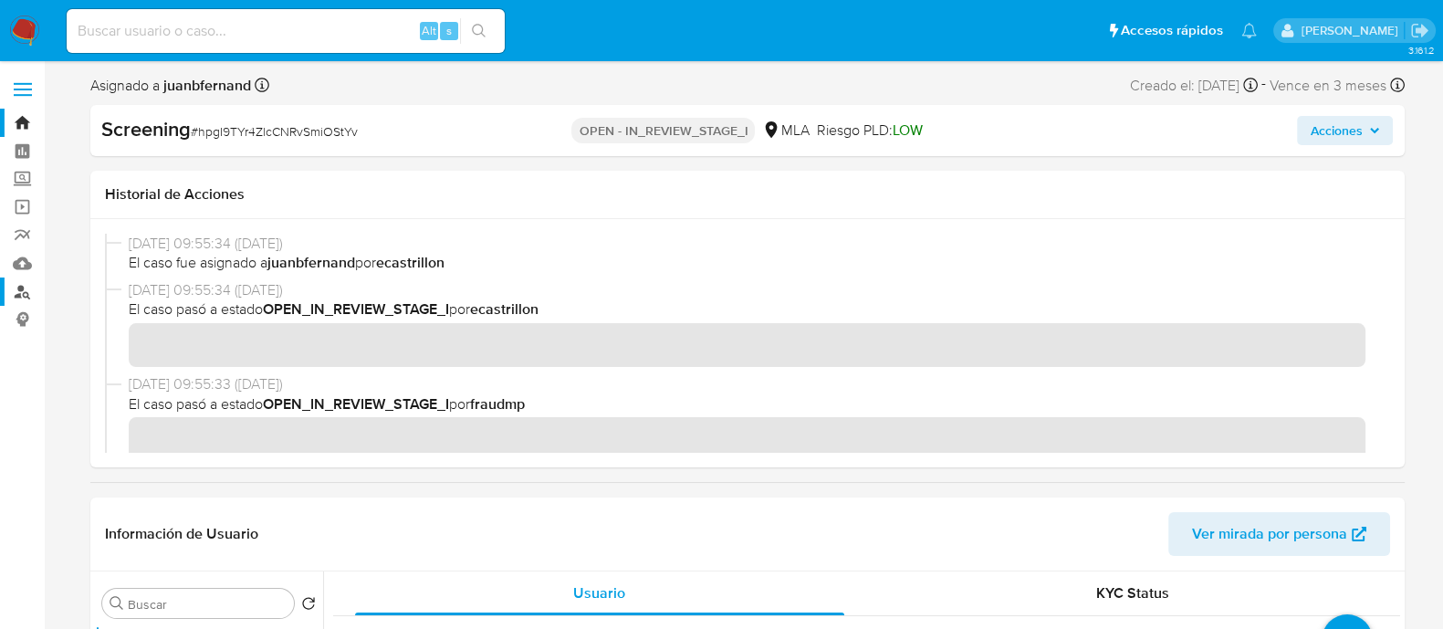
click at [26, 289] on link "Buscador de personas" at bounding box center [108, 292] width 217 height 28
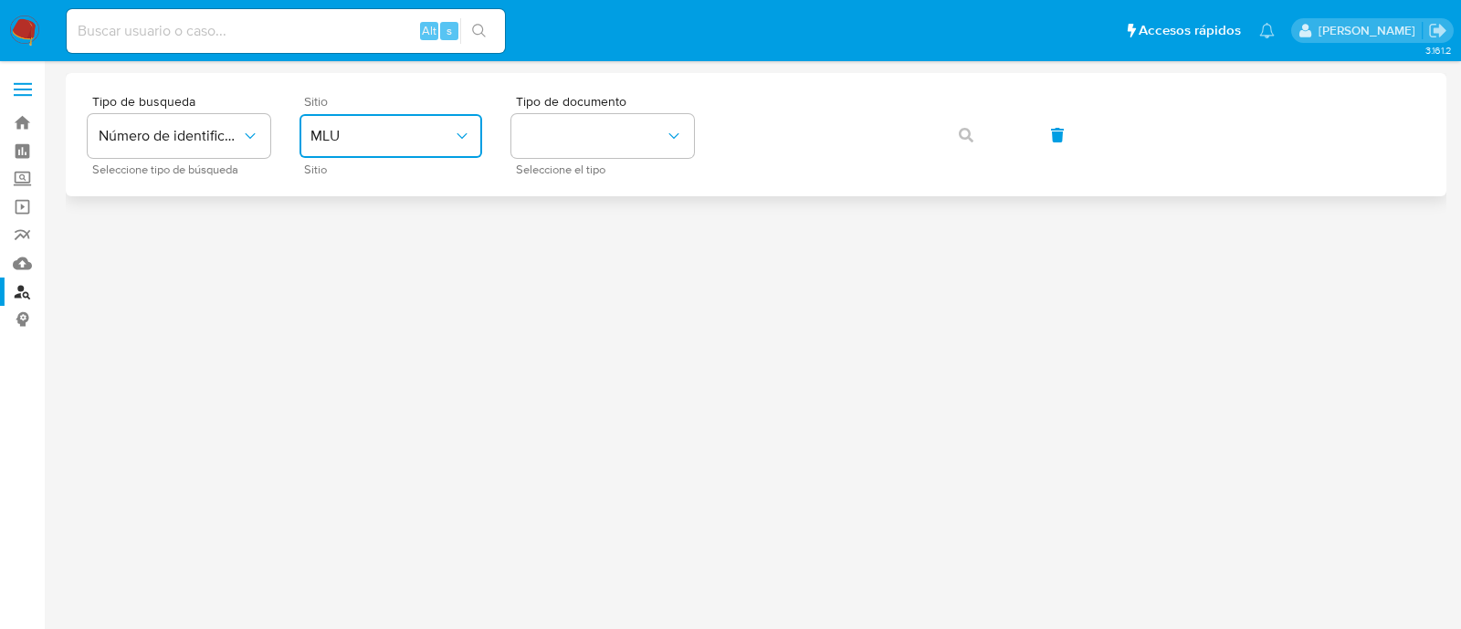
click at [392, 139] on span "MLU" at bounding box center [381, 136] width 142 height 18
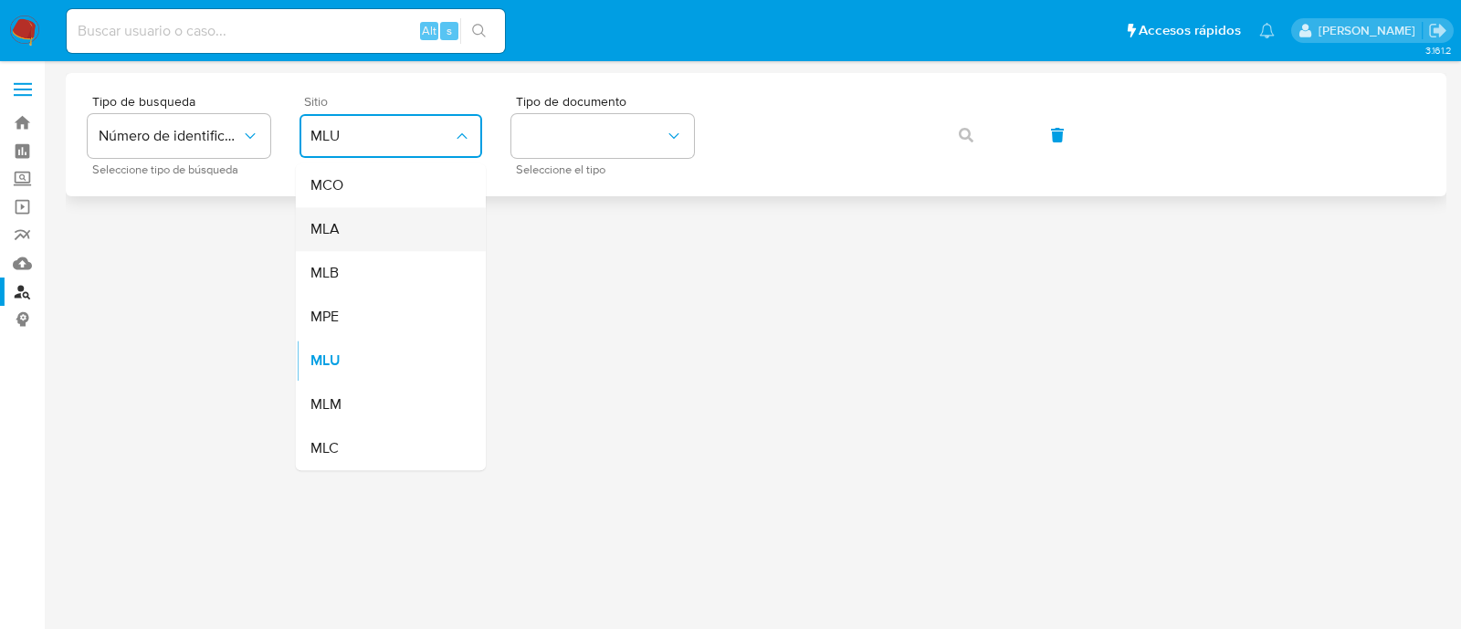
click at [370, 242] on div "MLA" at bounding box center [385, 229] width 150 height 44
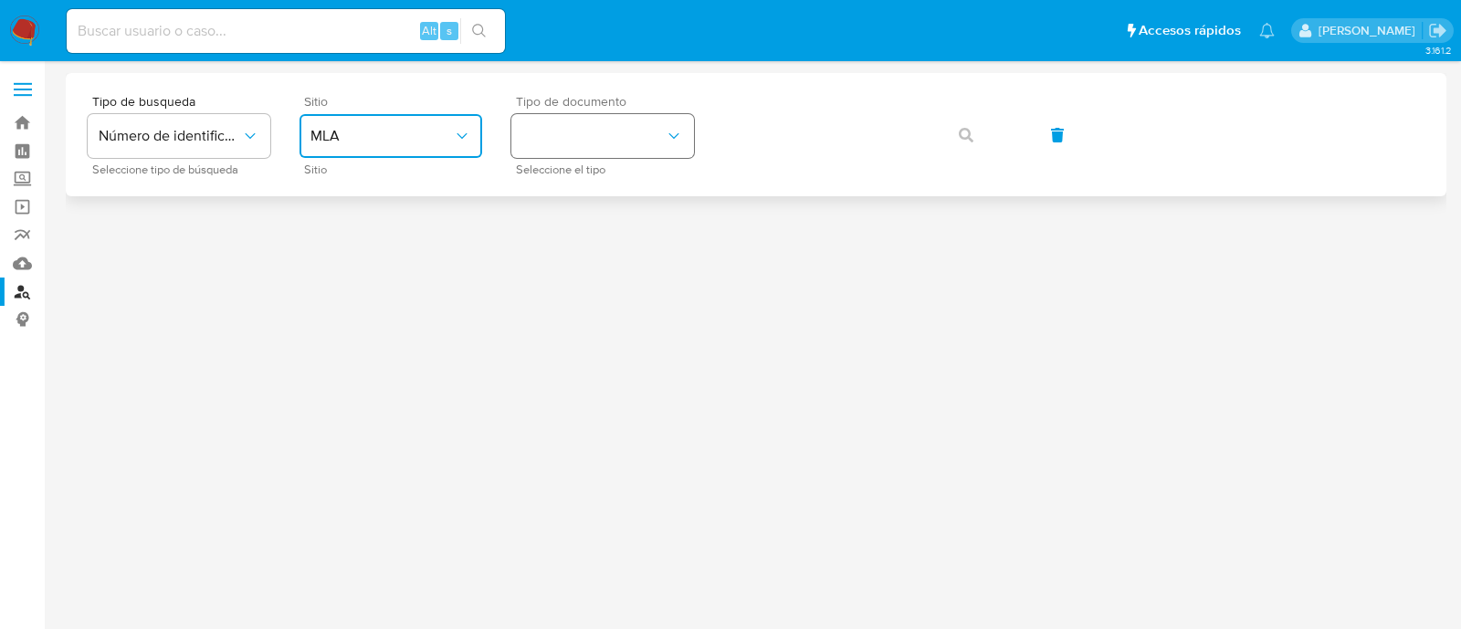
click at [571, 124] on button "identificationType" at bounding box center [602, 136] width 183 height 44
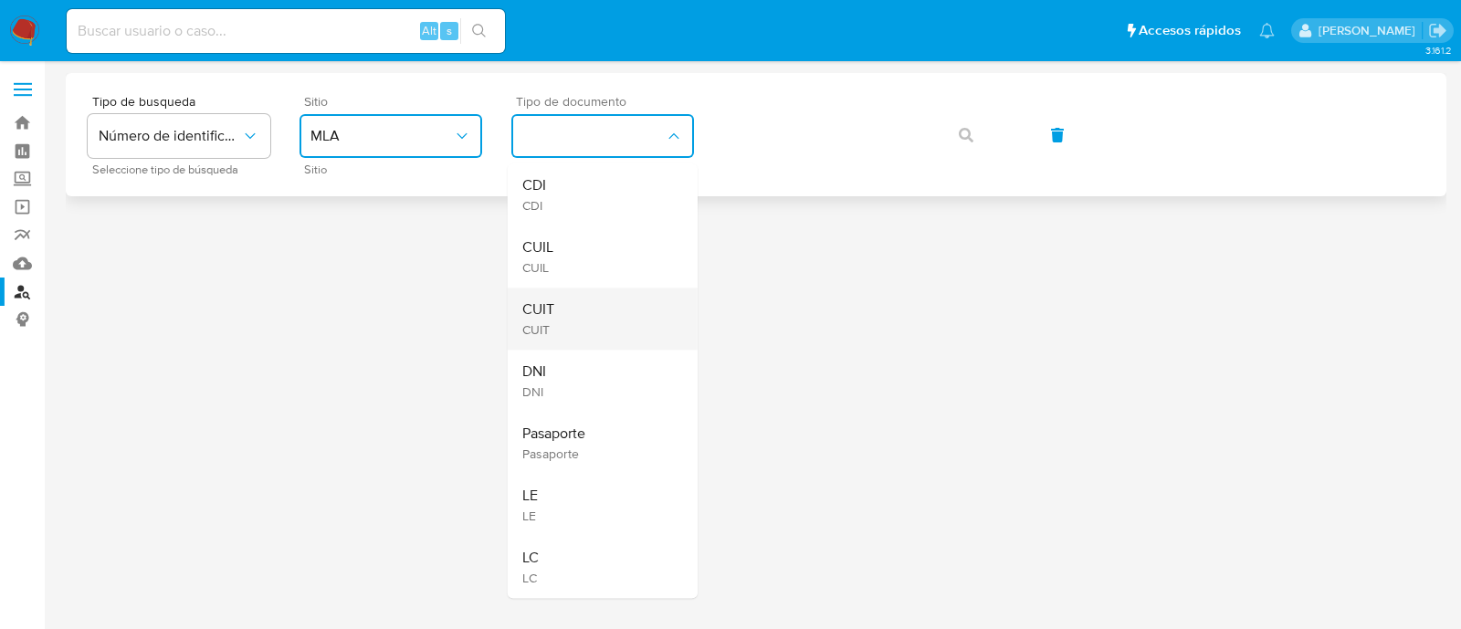
click at [566, 315] on div "CUIT CUIT" at bounding box center [597, 319] width 150 height 62
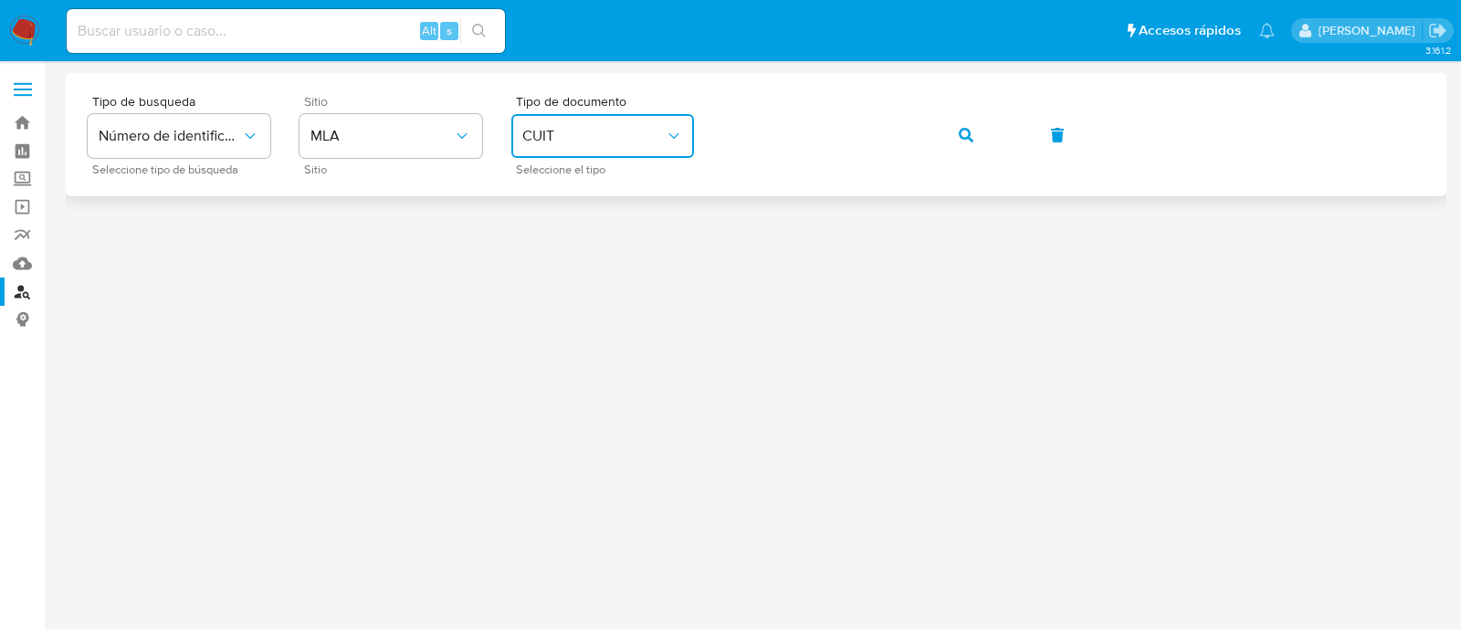
drag, startPoint x: 971, startPoint y: 135, endPoint x: 875, endPoint y: 184, distance: 108.2
click at [971, 135] on icon "button" at bounding box center [966, 135] width 15 height 15
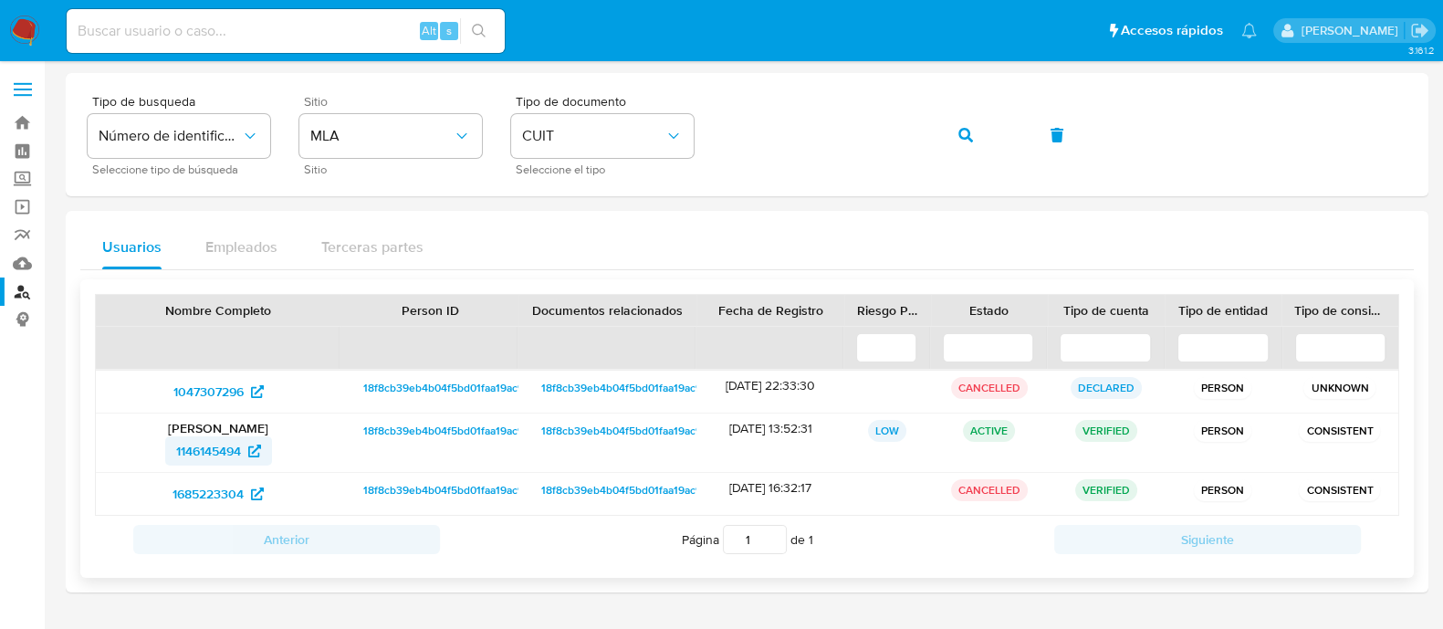
click at [226, 454] on span "1146145494" at bounding box center [208, 450] width 65 height 29
click at [236, 502] on span "1685223304" at bounding box center [208, 493] width 71 height 29
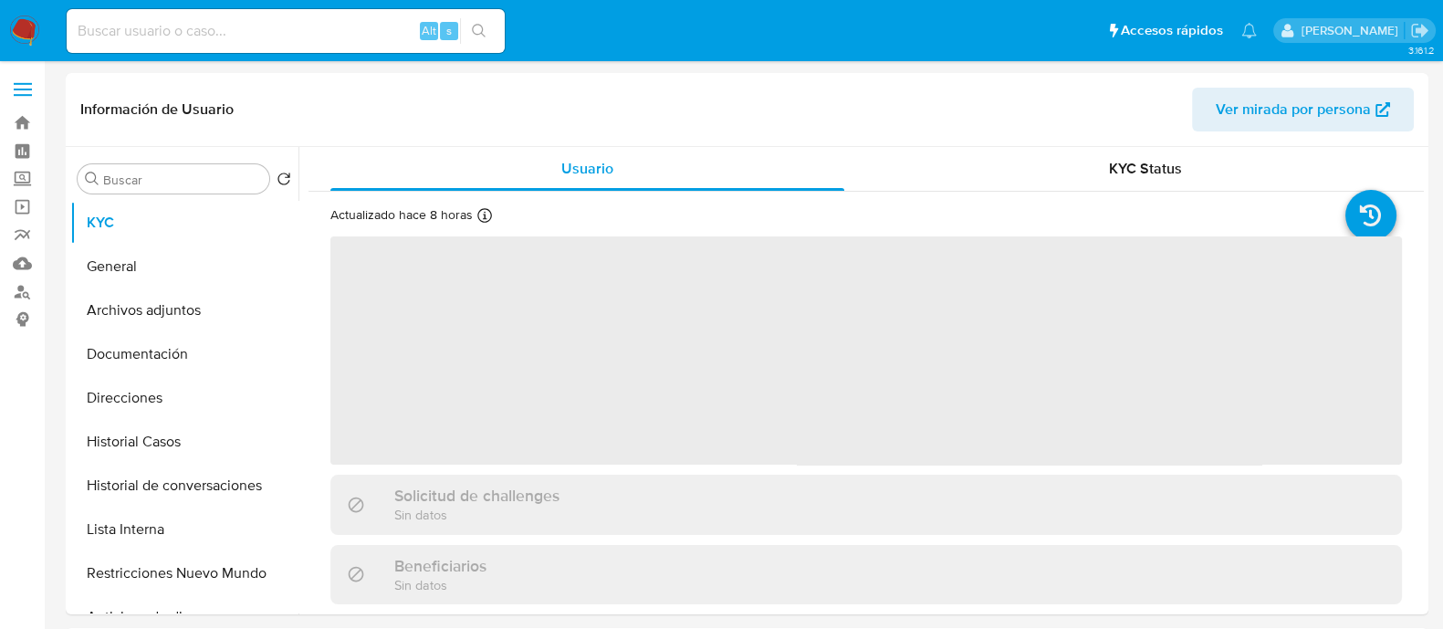
select select "10"
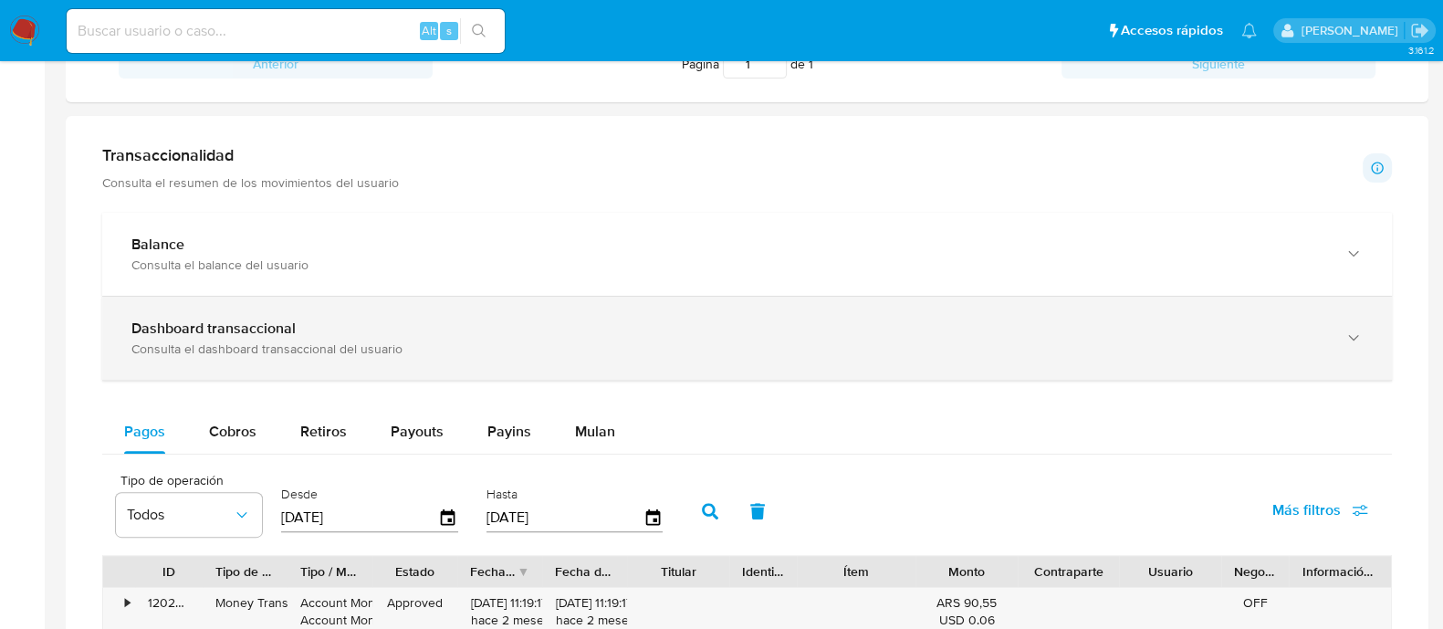
scroll to position [798, 0]
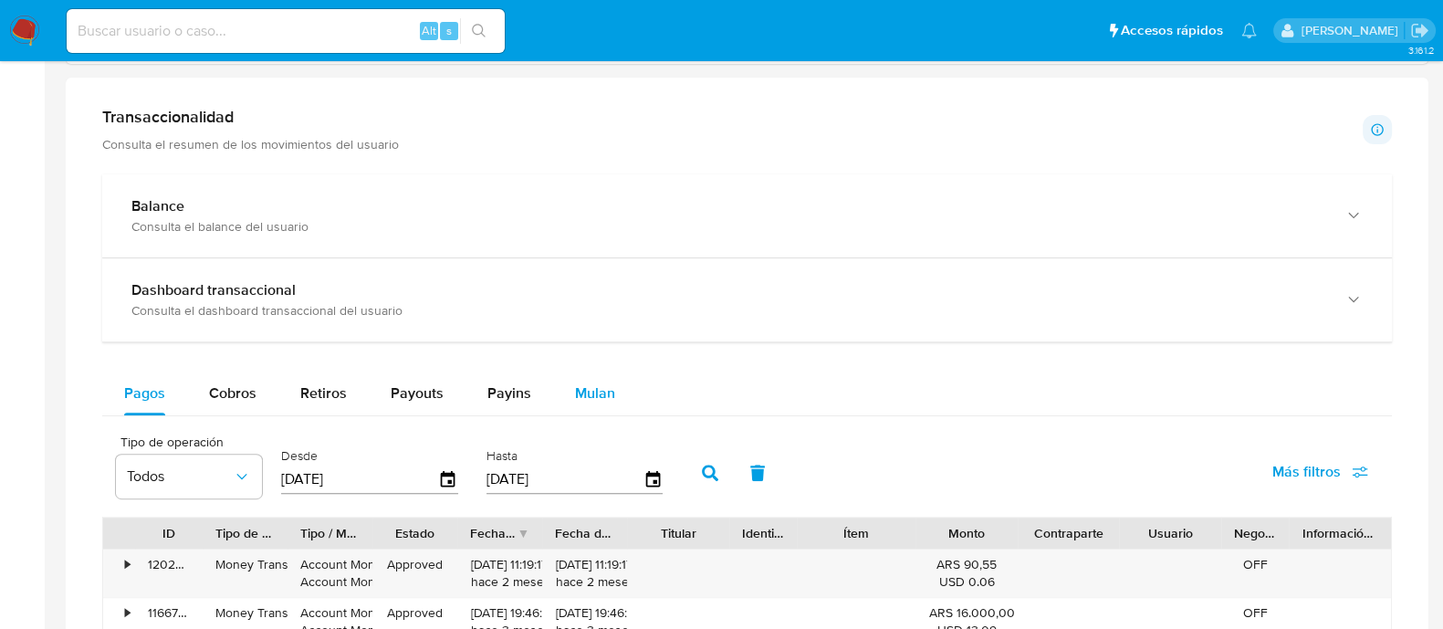
click at [595, 389] on span "Mulan" at bounding box center [595, 393] width 40 height 21
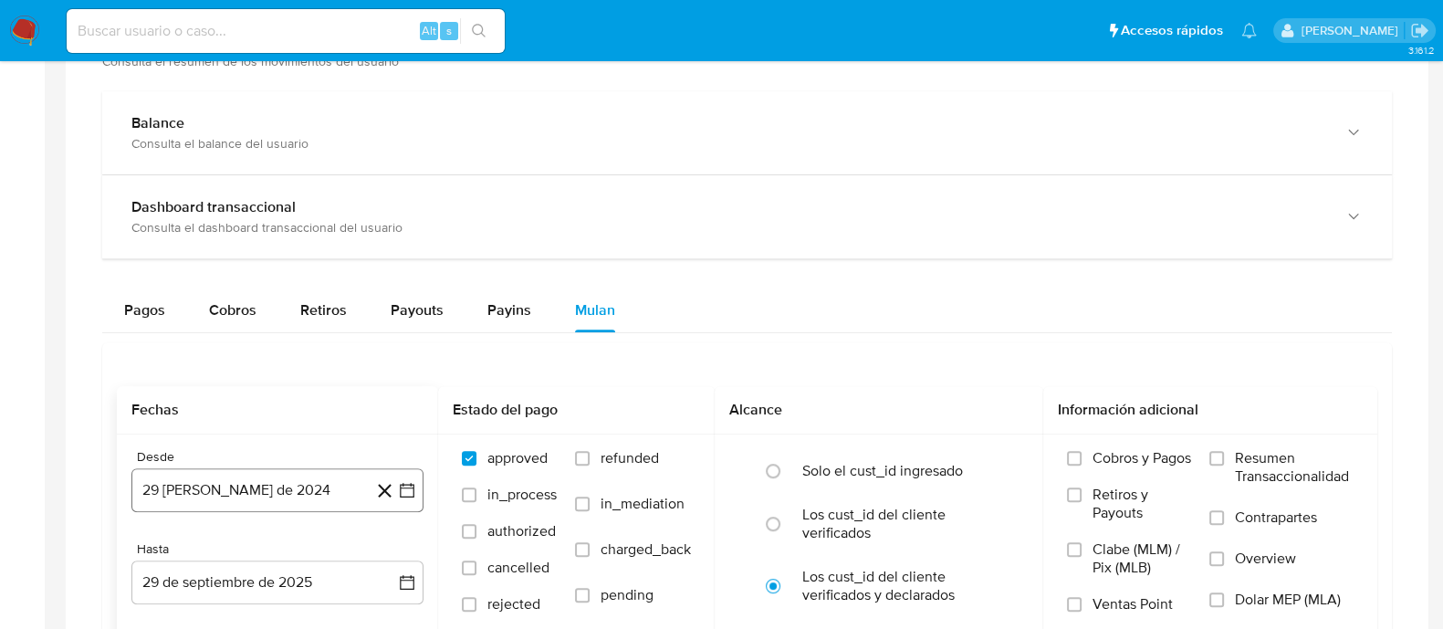
scroll to position [912, 0]
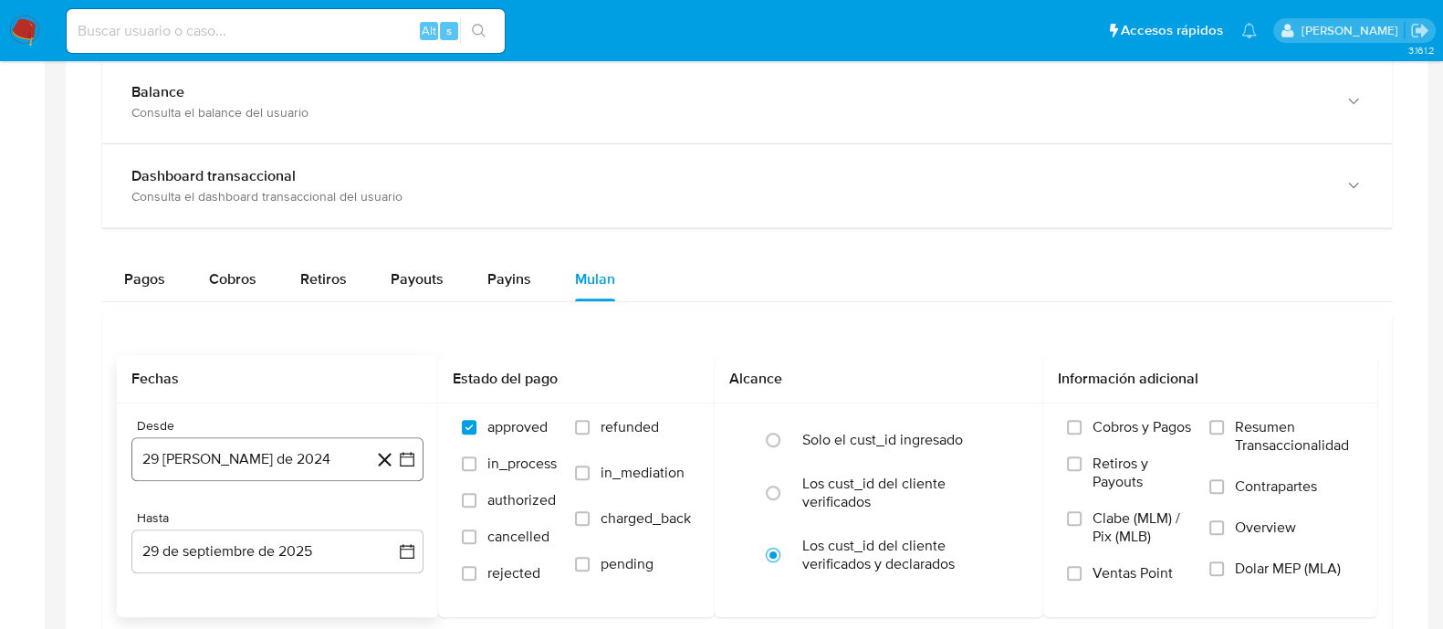
click at [301, 438] on button "29 [PERSON_NAME] de 2024" at bounding box center [277, 459] width 292 height 44
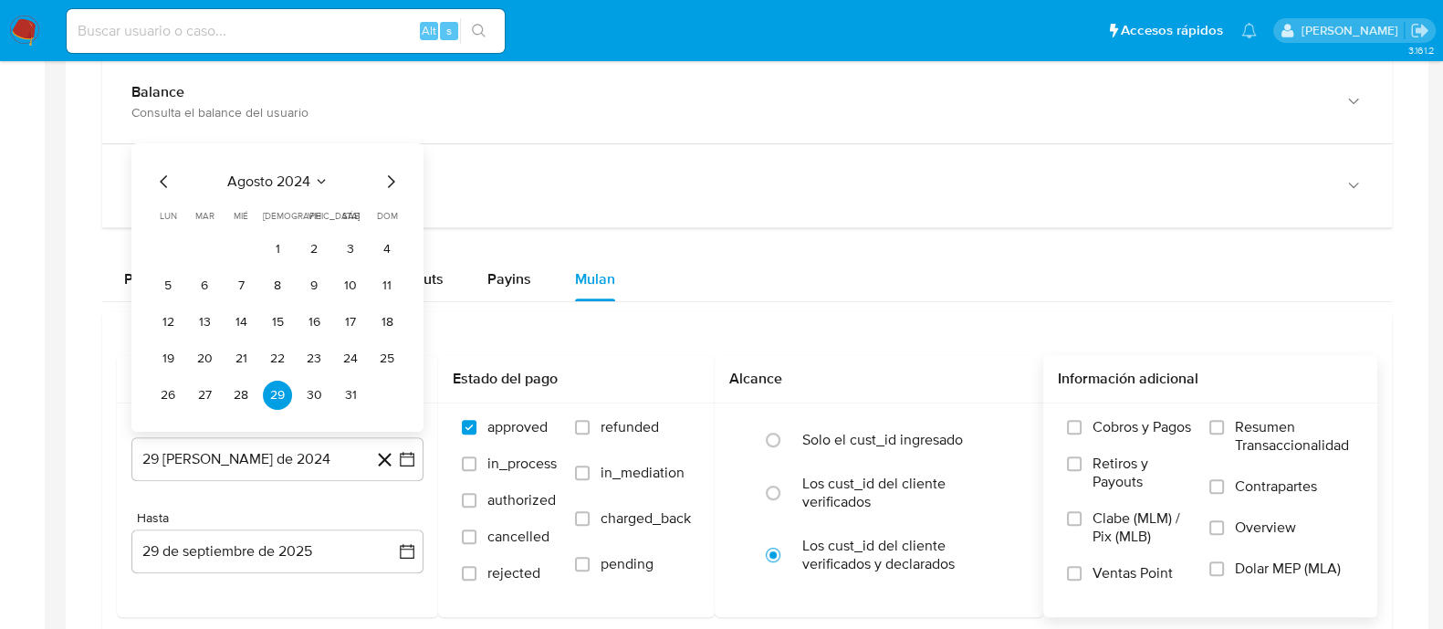
click at [1264, 572] on span "Dolar MEP (MLA)" at bounding box center [1288, 569] width 106 height 18
click at [1224, 572] on input "Dolar MEP (MLA)" at bounding box center [1217, 568] width 15 height 15
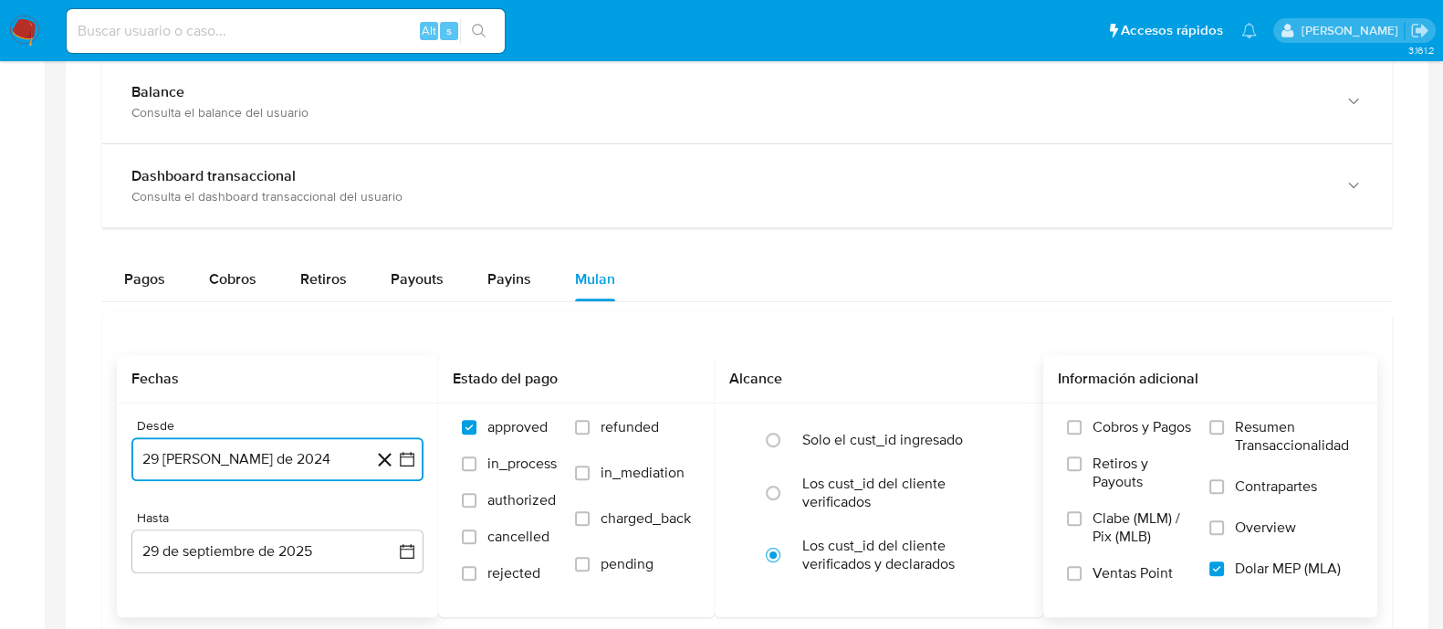
drag, startPoint x: 247, startPoint y: 467, endPoint x: 283, endPoint y: 446, distance: 41.3
click at [248, 467] on button "29 de agosto de 2024" at bounding box center [277, 459] width 292 height 44
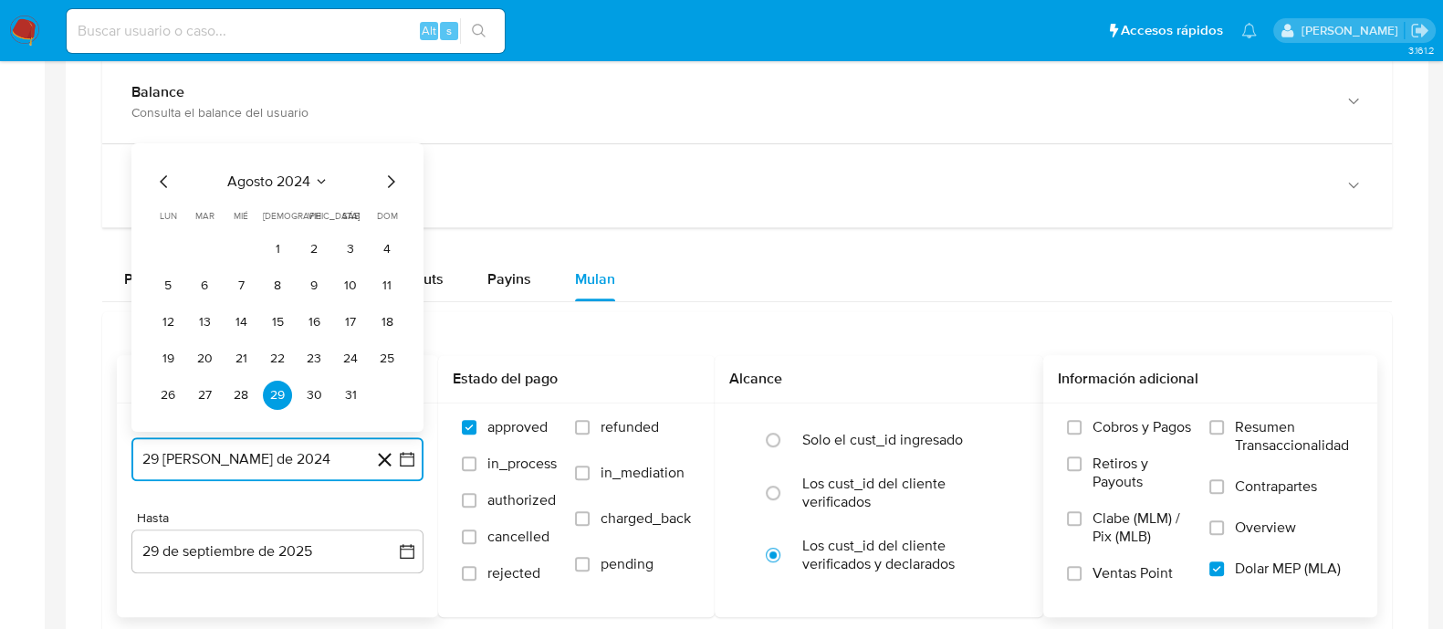
click at [289, 178] on span "agosto 2024" at bounding box center [268, 182] width 83 height 18
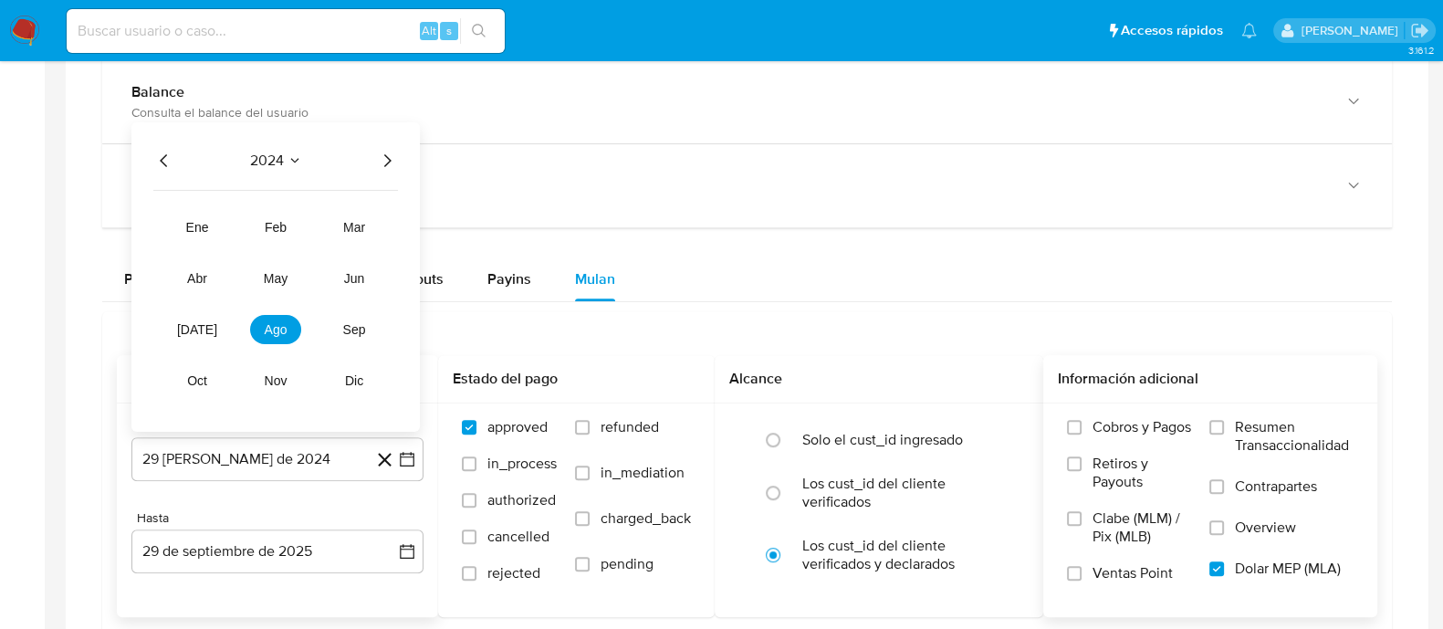
click at [373, 155] on div "2024" at bounding box center [275, 161] width 245 height 22
click at [390, 154] on icon "Año siguiente" at bounding box center [387, 161] width 22 height 22
click at [164, 154] on icon "Año anterior" at bounding box center [163, 160] width 7 height 13
click at [187, 391] on button "oct" at bounding box center [197, 380] width 51 height 29
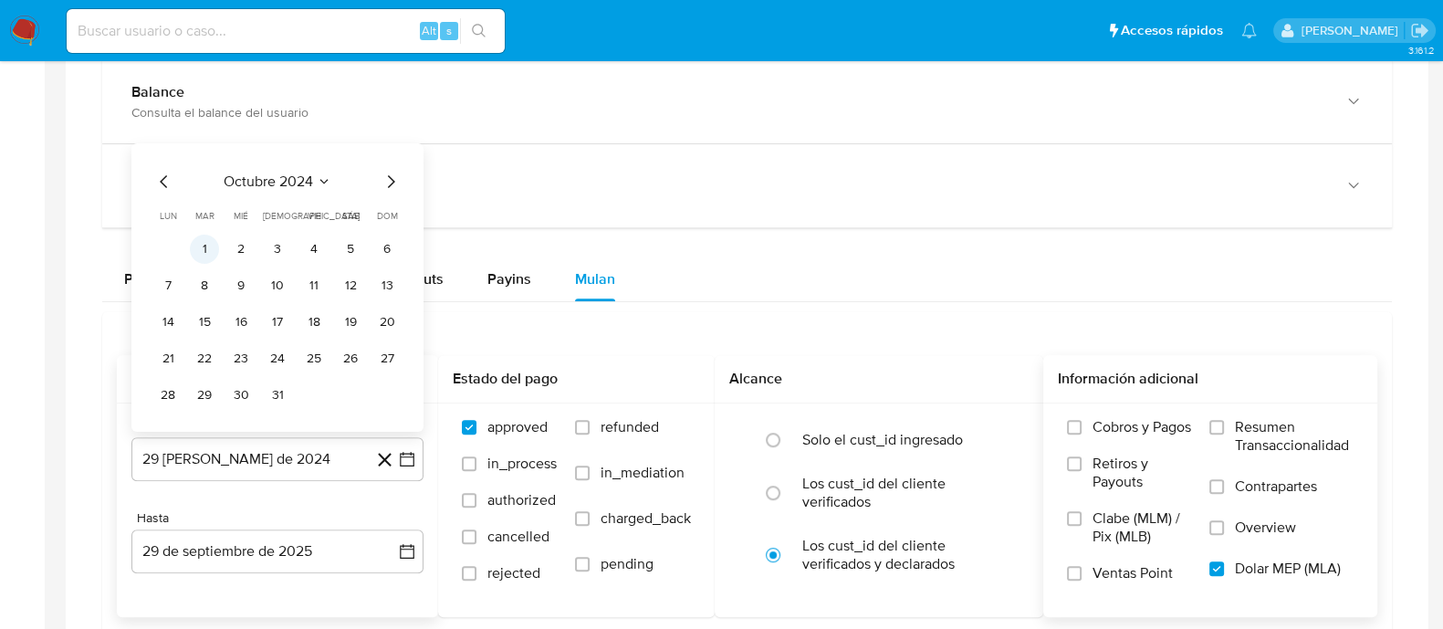
click at [205, 247] on button "1" at bounding box center [204, 249] width 29 height 29
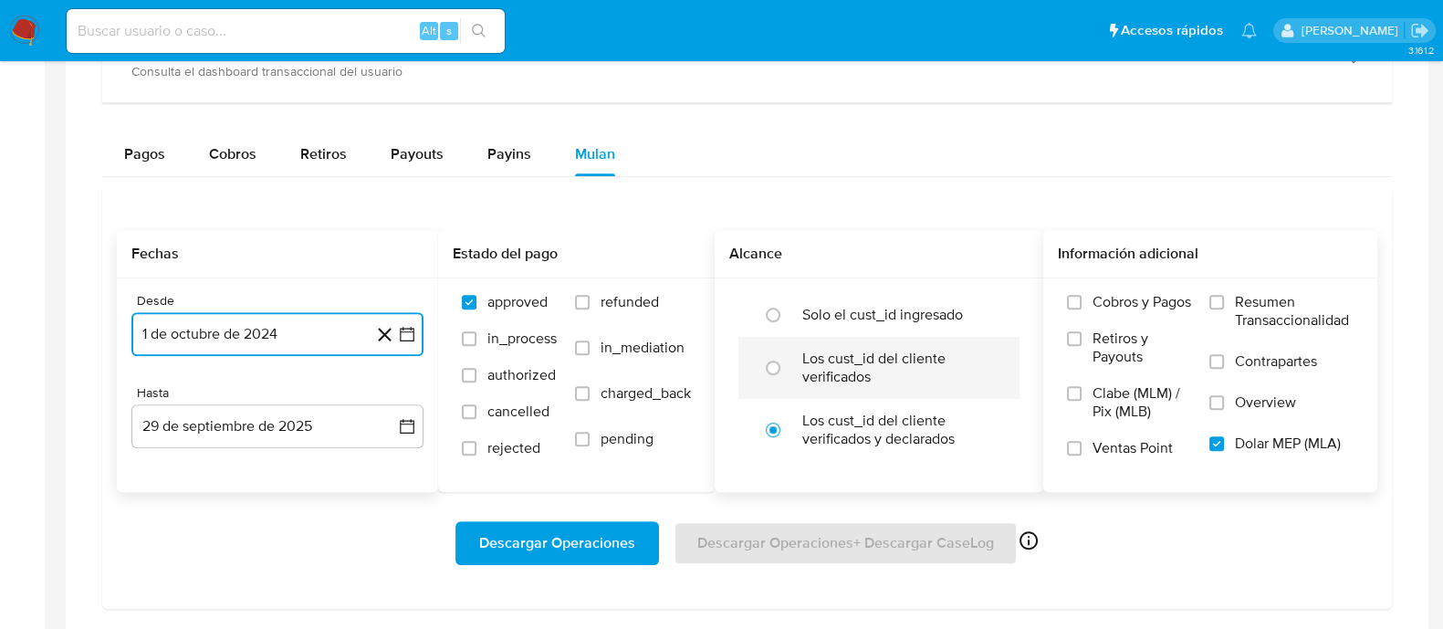
scroll to position [1141, 0]
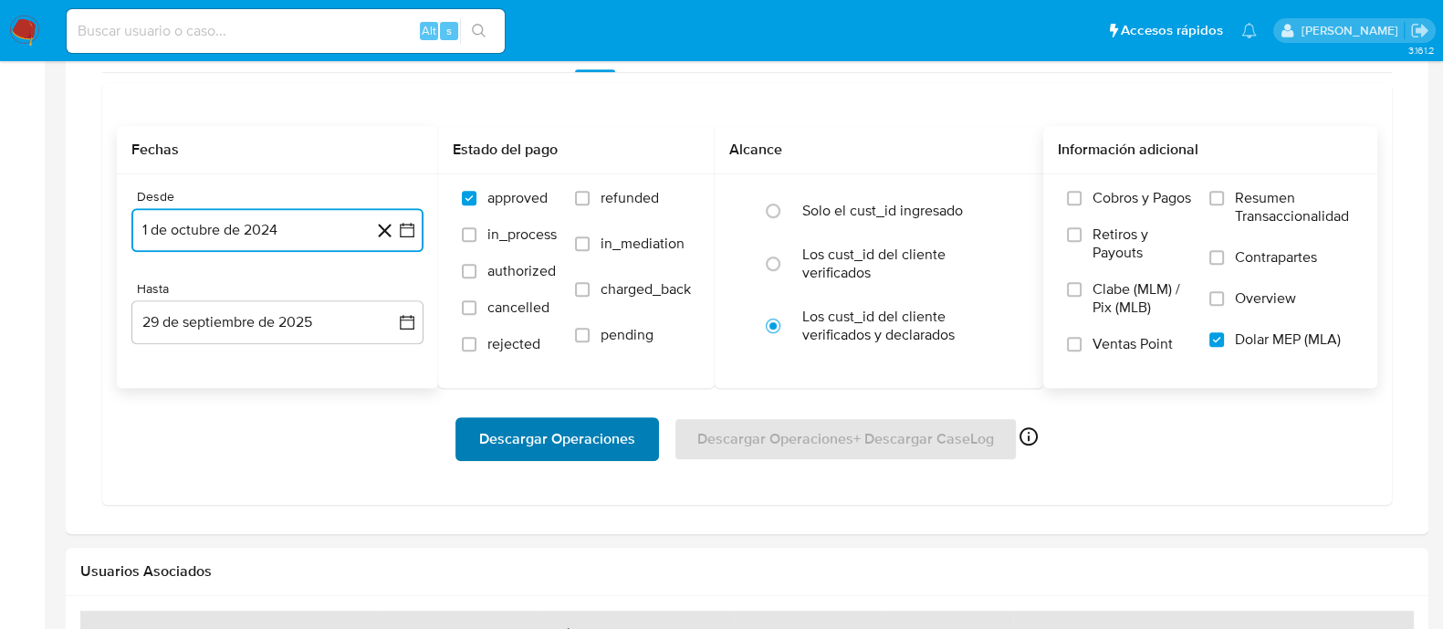
click at [576, 445] on span "Descargar Operaciones" at bounding box center [557, 439] width 156 height 40
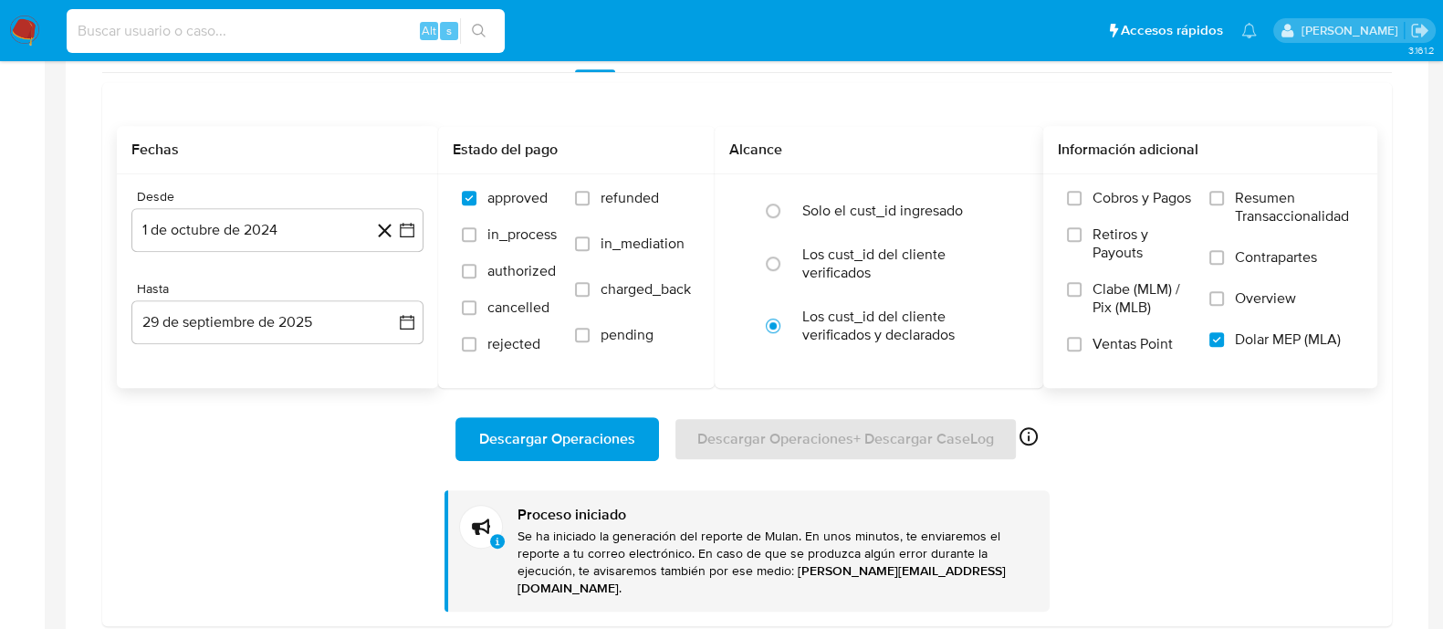
click at [261, 38] on input at bounding box center [286, 31] width 438 height 24
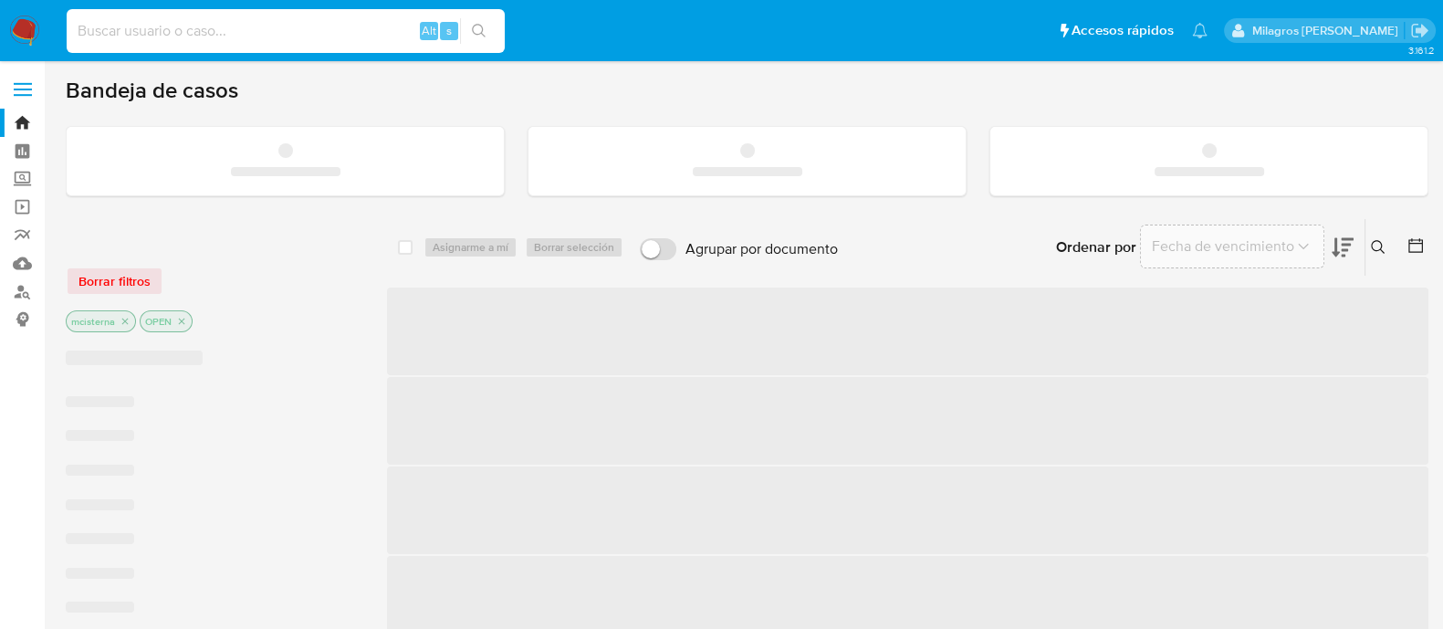
click at [236, 26] on input at bounding box center [286, 31] width 438 height 24
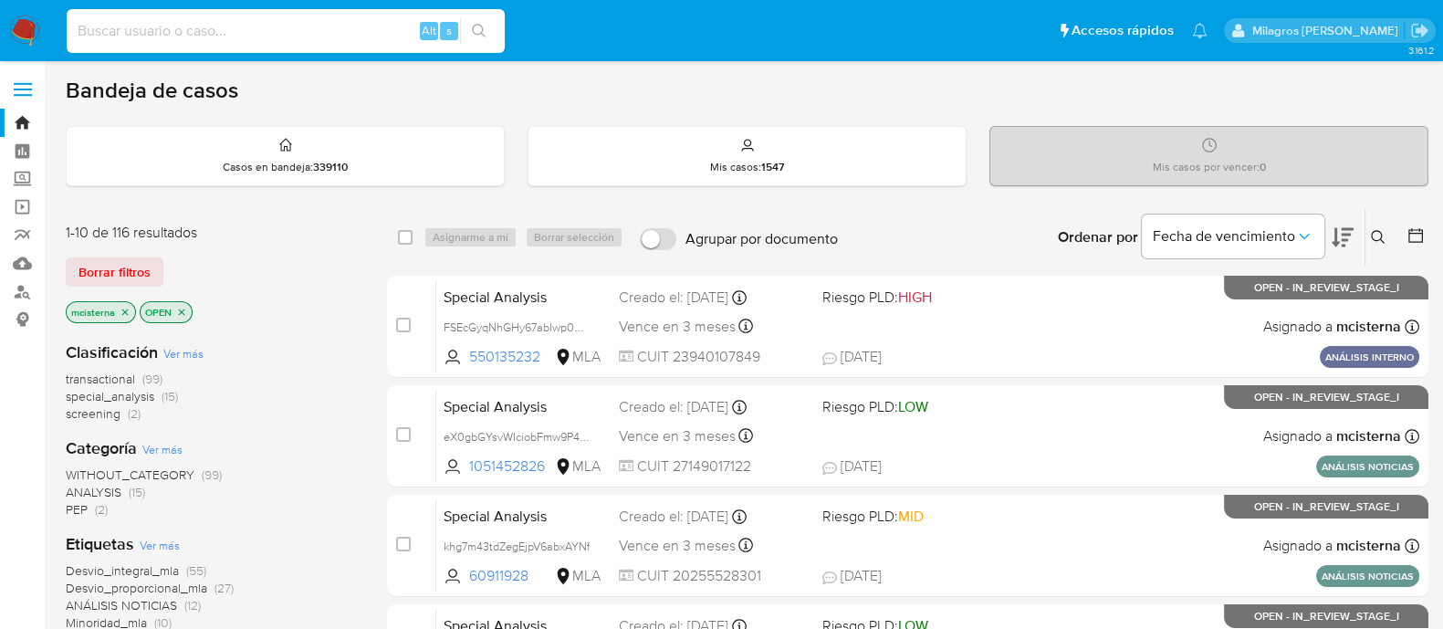
paste input "1466065460"
type input "1466065460"
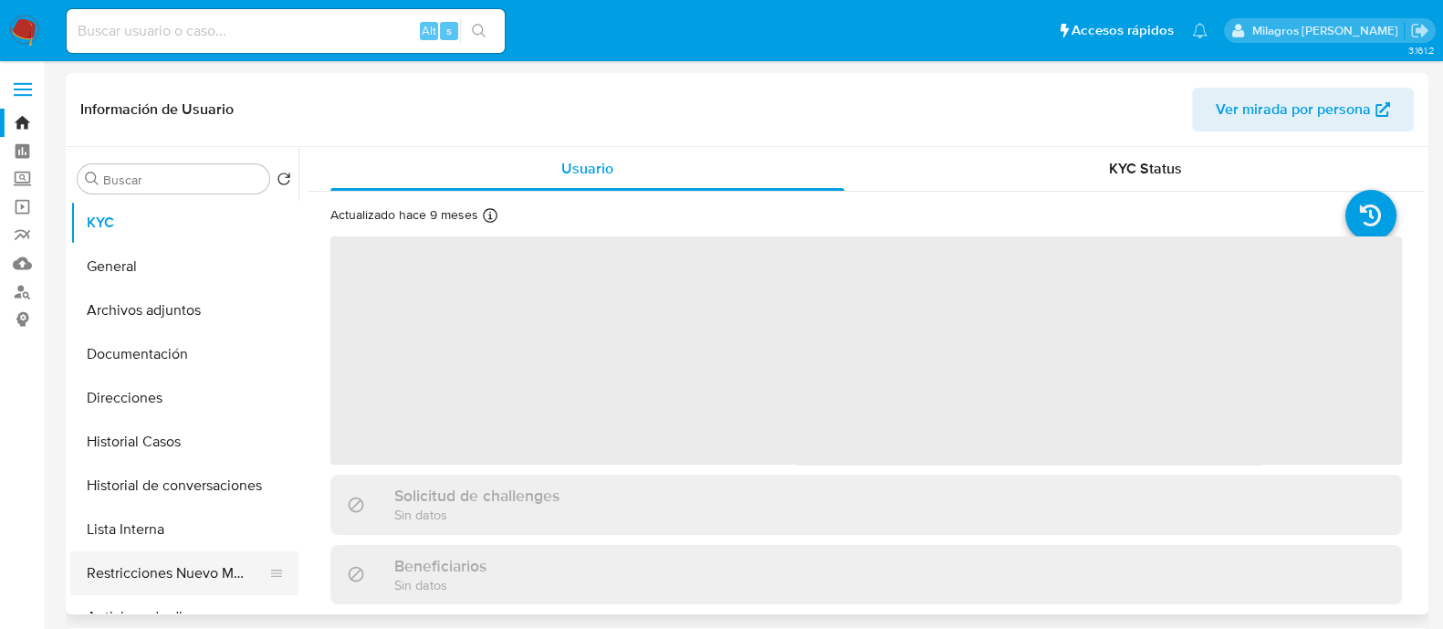
click at [205, 579] on button "Restricciones Nuevo Mundo" at bounding box center [177, 573] width 214 height 44
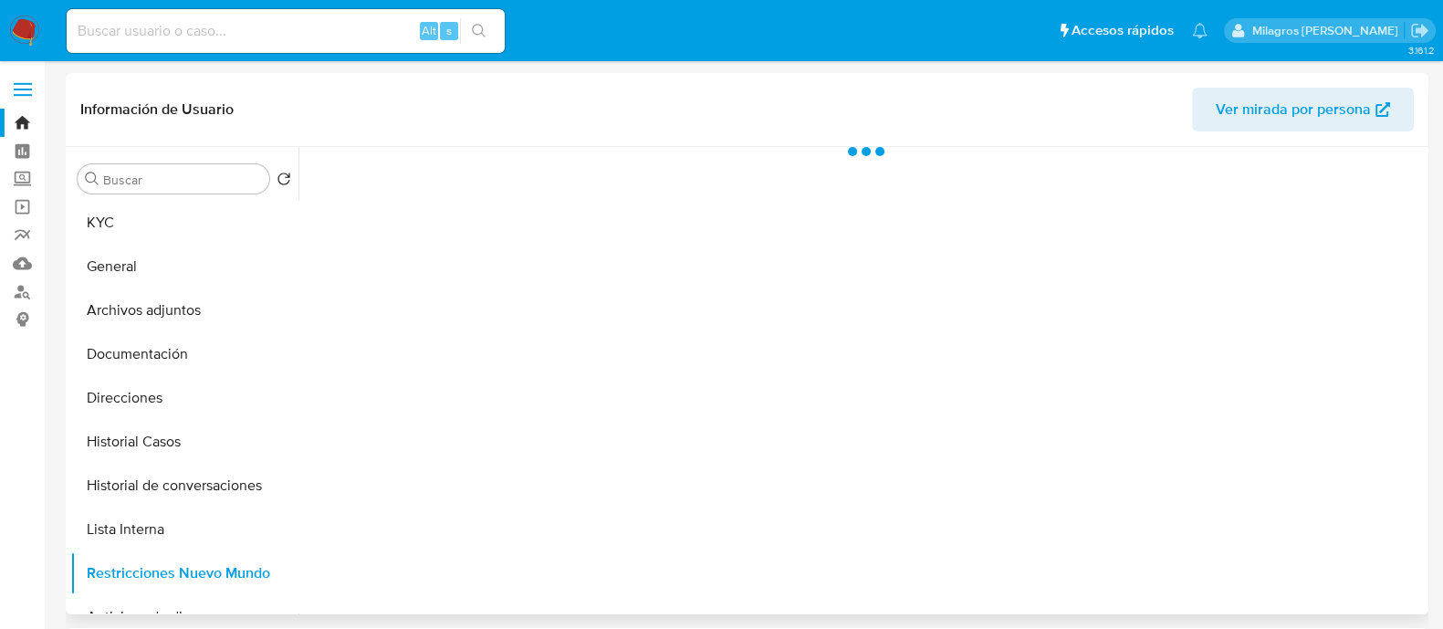
select select "10"
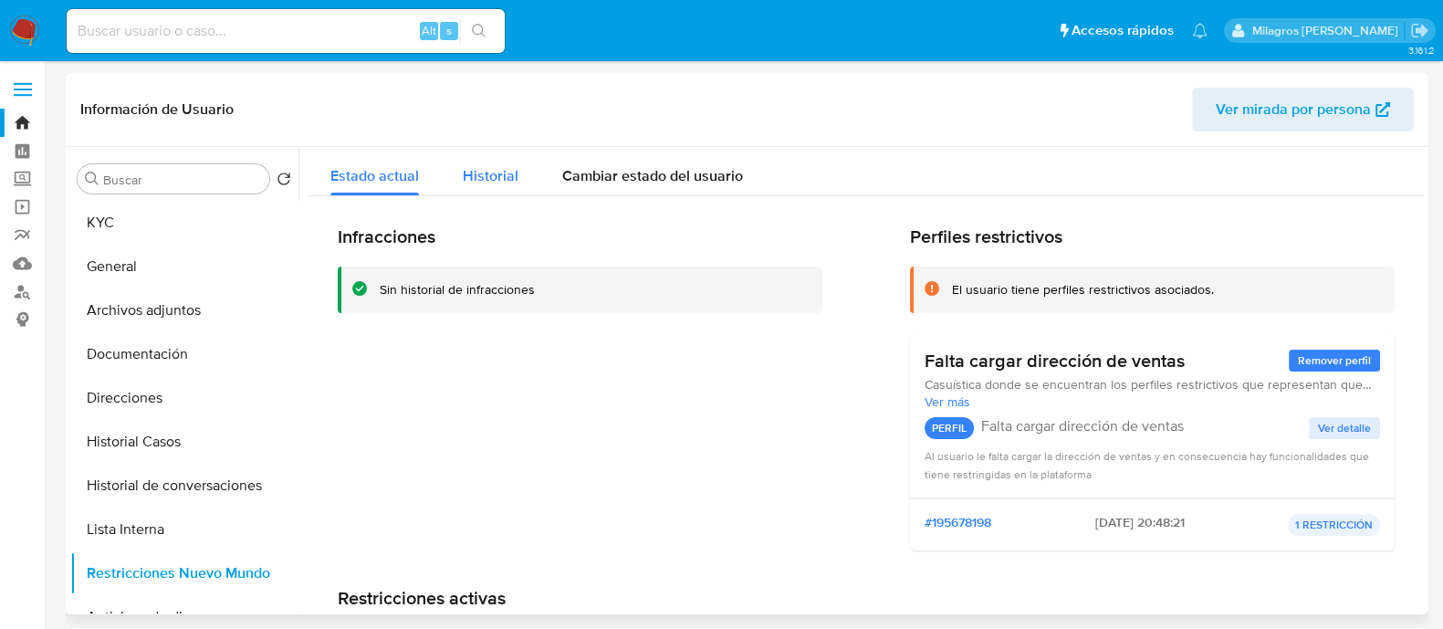
click at [497, 178] on span "Historial" at bounding box center [491, 175] width 56 height 21
